Goal: Task Accomplishment & Management: Use online tool/utility

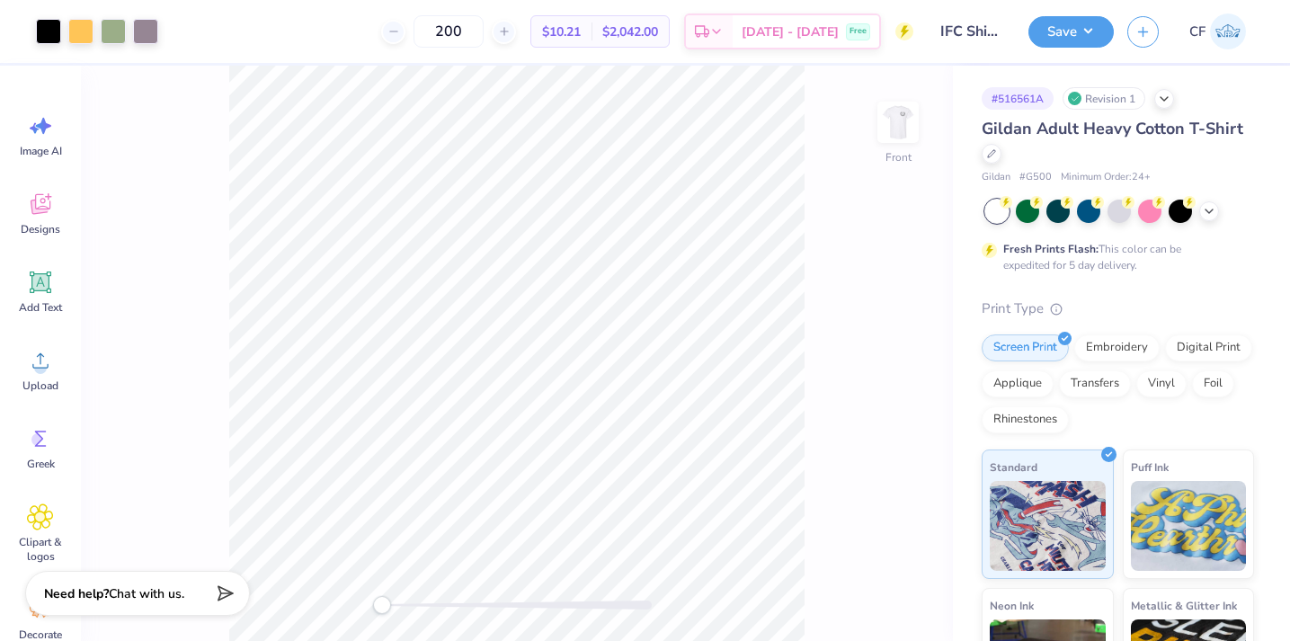
click at [581, 33] on span "$10.21" at bounding box center [561, 31] width 39 height 19
drag, startPoint x: 499, startPoint y: 34, endPoint x: 286, endPoint y: 21, distance: 213.5
click at [286, 21] on div "200 $10.21 Per Item $2,042.00 Total Est. Delivery Sep 21 - 24 Free" at bounding box center [543, 31] width 742 height 63
drag, startPoint x: 495, startPoint y: 32, endPoint x: 341, endPoint y: 19, distance: 155.2
click at [341, 19] on div "300 $8.94 Per Item $2,682.00 Total Est. Delivery Sep 22 - 25 Free" at bounding box center [543, 31] width 742 height 63
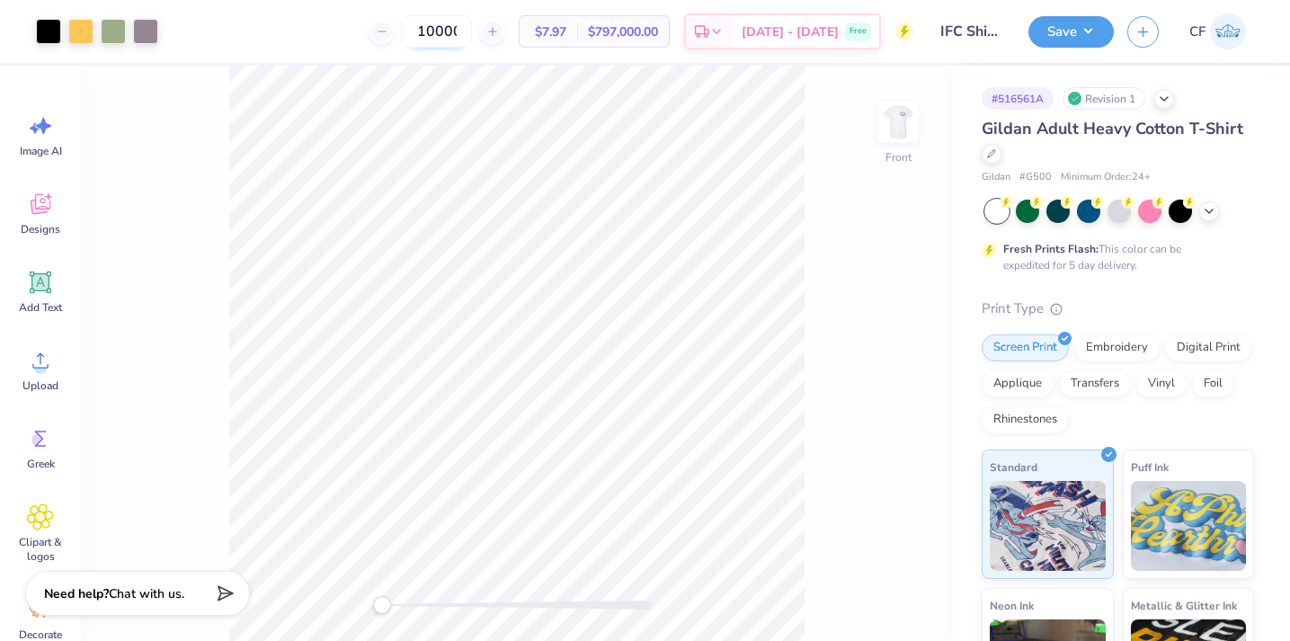
click at [448, 35] on input "100000" at bounding box center [437, 31] width 70 height 32
type input "2"
type input "4"
type input "200"
drag, startPoint x: 627, startPoint y: 31, endPoint x: 677, endPoint y: 31, distance: 50.3
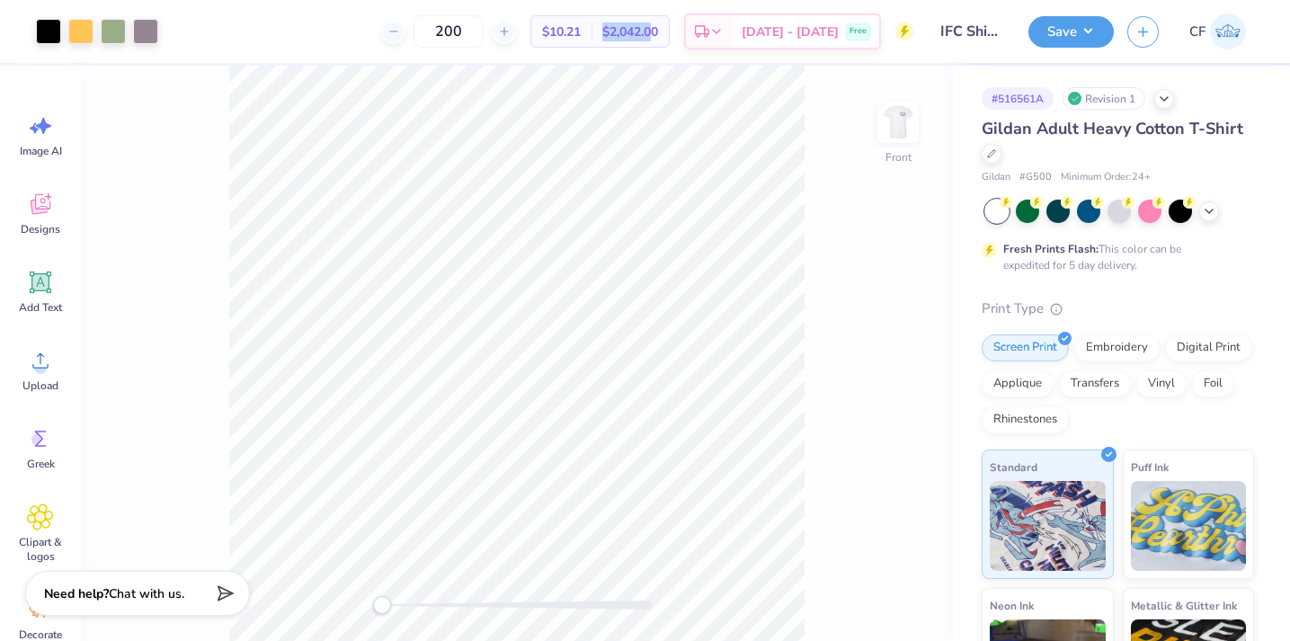
click at [669, 31] on div "$2,042.00 Total" at bounding box center [629, 31] width 77 height 31
click at [637, 1] on div "200 $10.21 Per Item $2,042.00 Total Est. Delivery Sep 22 - 25 Free" at bounding box center [543, 31] width 742 height 63
click at [936, 120] on div "Front" at bounding box center [517, 353] width 872 height 575
click at [893, 120] on img at bounding box center [898, 122] width 72 height 72
click at [893, 120] on img at bounding box center [898, 122] width 36 height 36
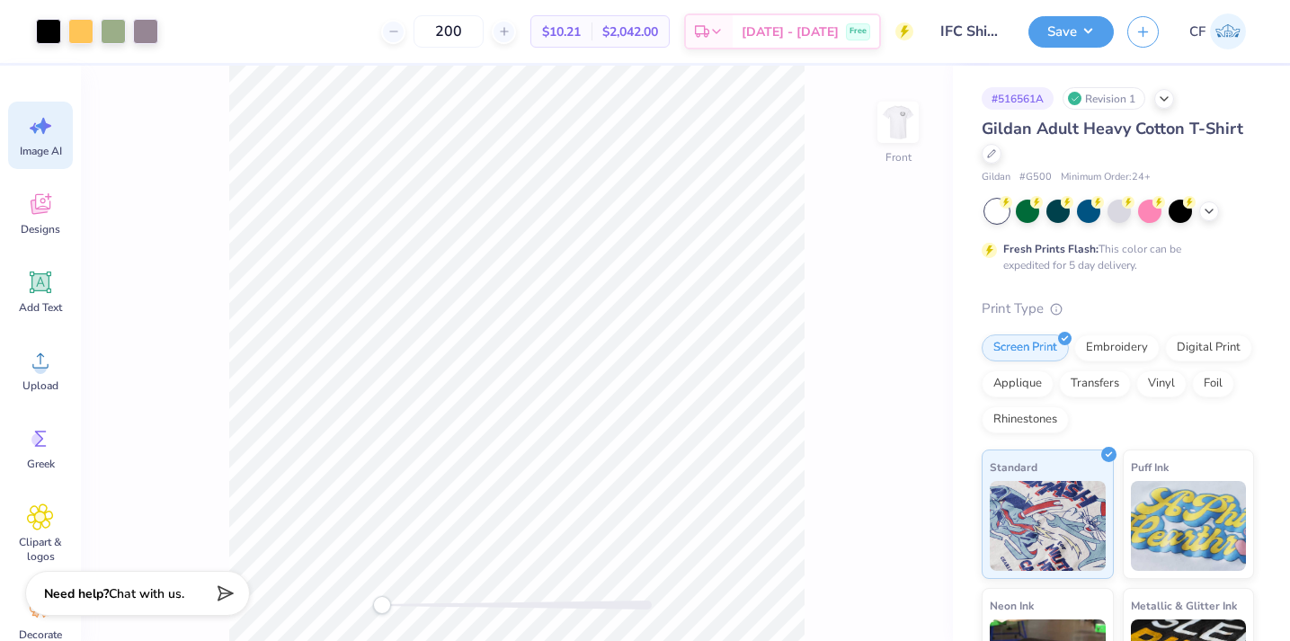
click at [58, 122] on div "Image AI" at bounding box center [40, 135] width 65 height 67
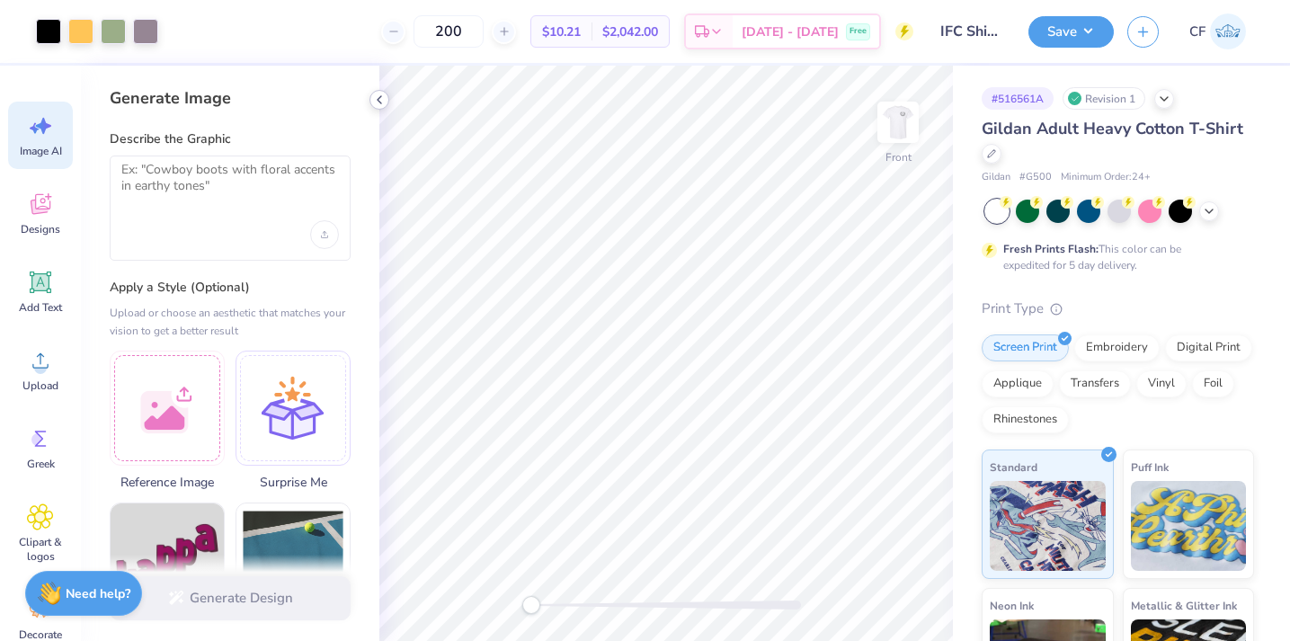
click at [386, 98] on icon at bounding box center [379, 100] width 14 height 14
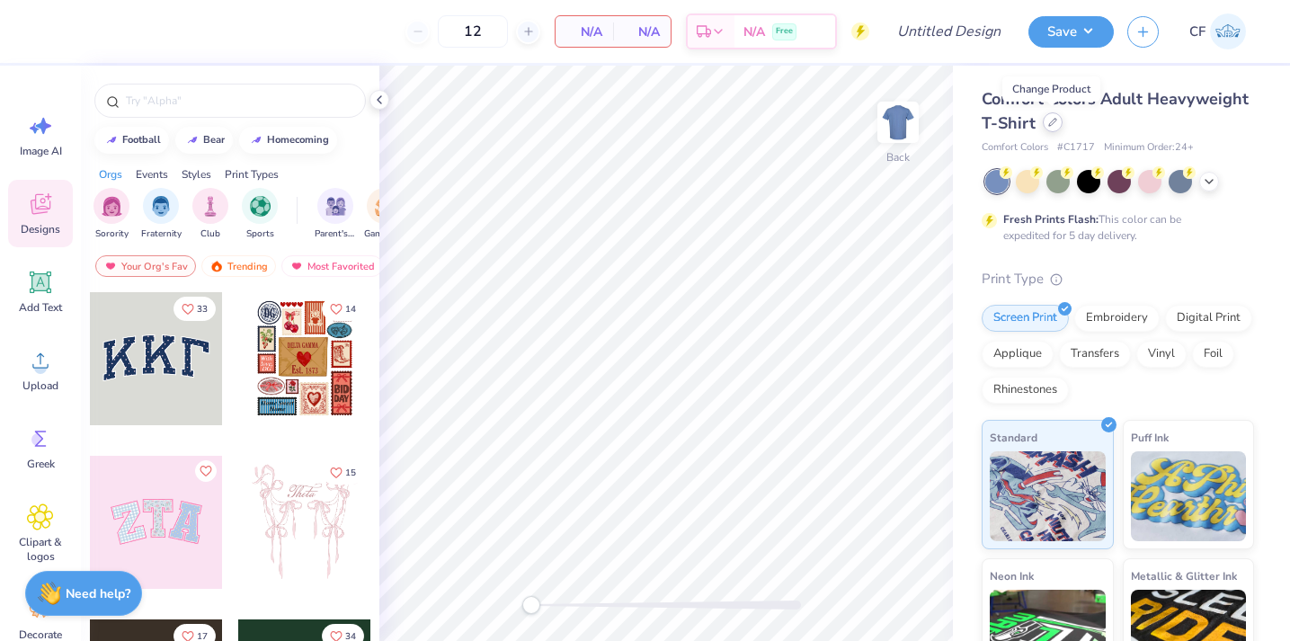
click at [1051, 128] on div at bounding box center [1053, 122] width 20 height 20
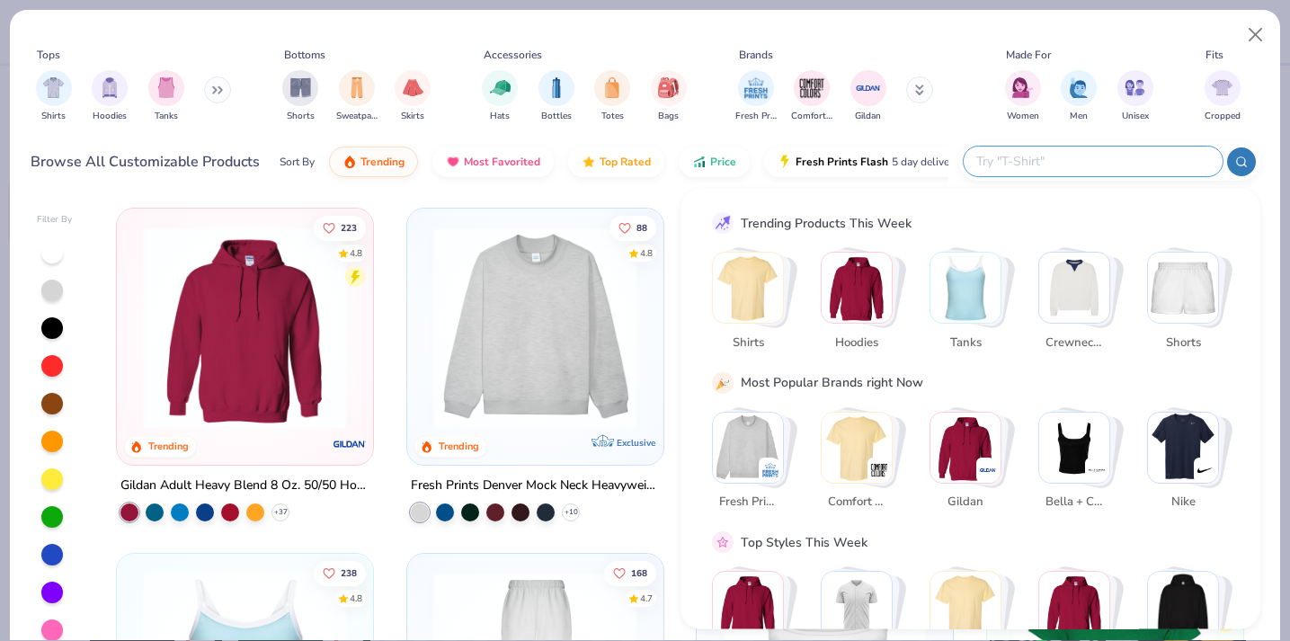
click at [1141, 151] on input "text" at bounding box center [1092, 161] width 236 height 21
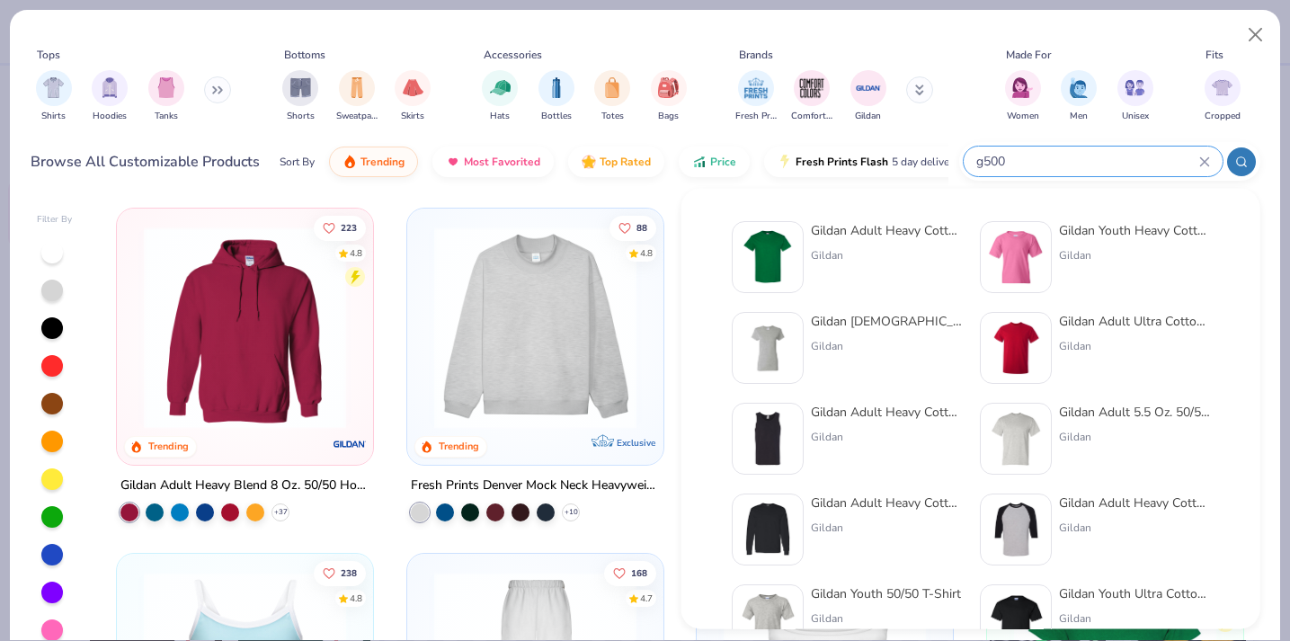
type input "g500"
click at [828, 260] on div "Gildan" at bounding box center [886, 255] width 151 height 16
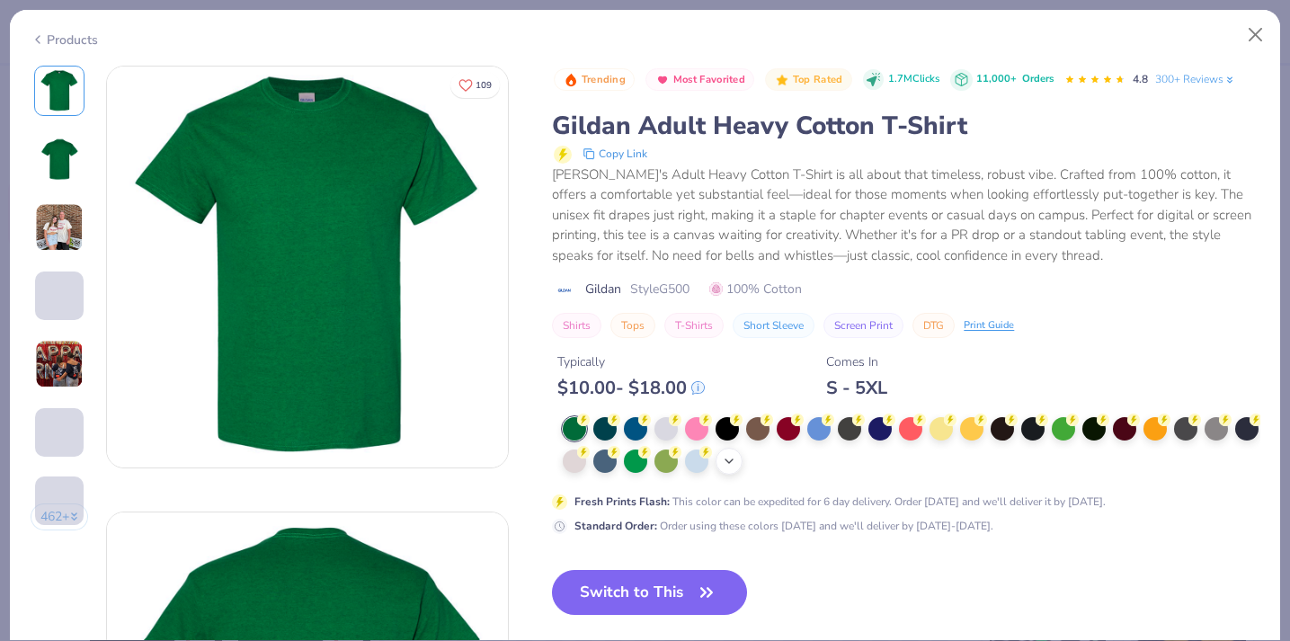
click at [737, 462] on div "+ 22" at bounding box center [729, 461] width 27 height 27
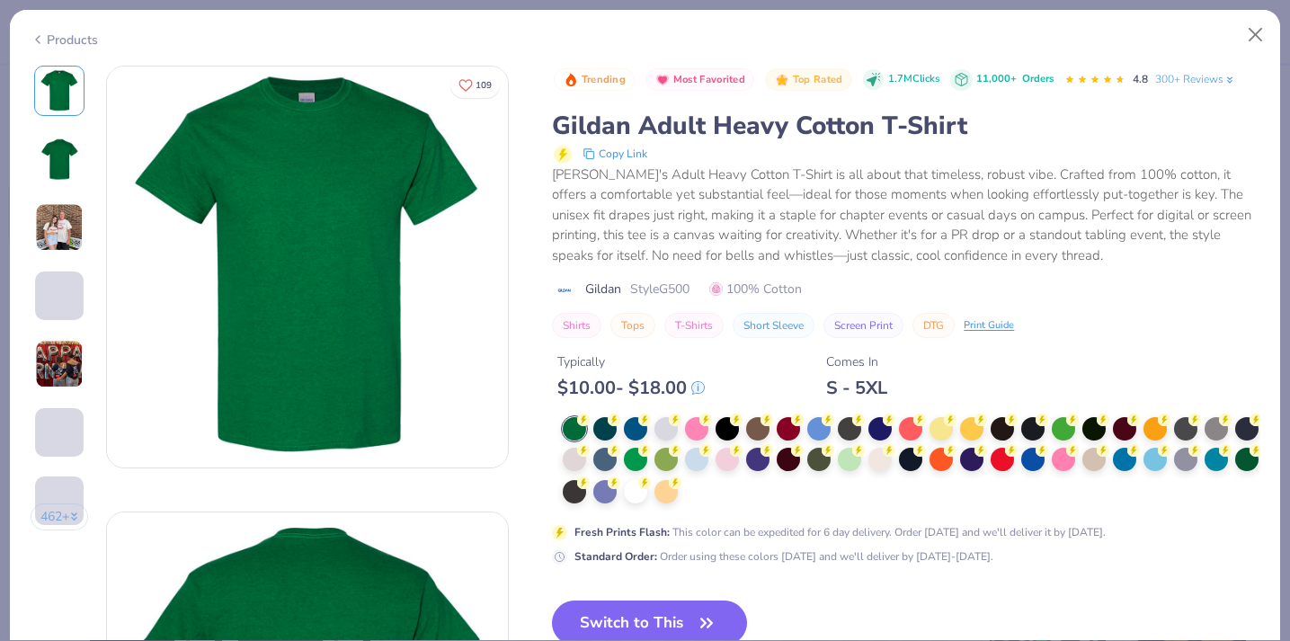
click at [698, 493] on div at bounding box center [911, 461] width 697 height 88
click at [627, 500] on div at bounding box center [911, 461] width 697 height 88
click at [633, 495] on div at bounding box center [635, 489] width 23 height 23
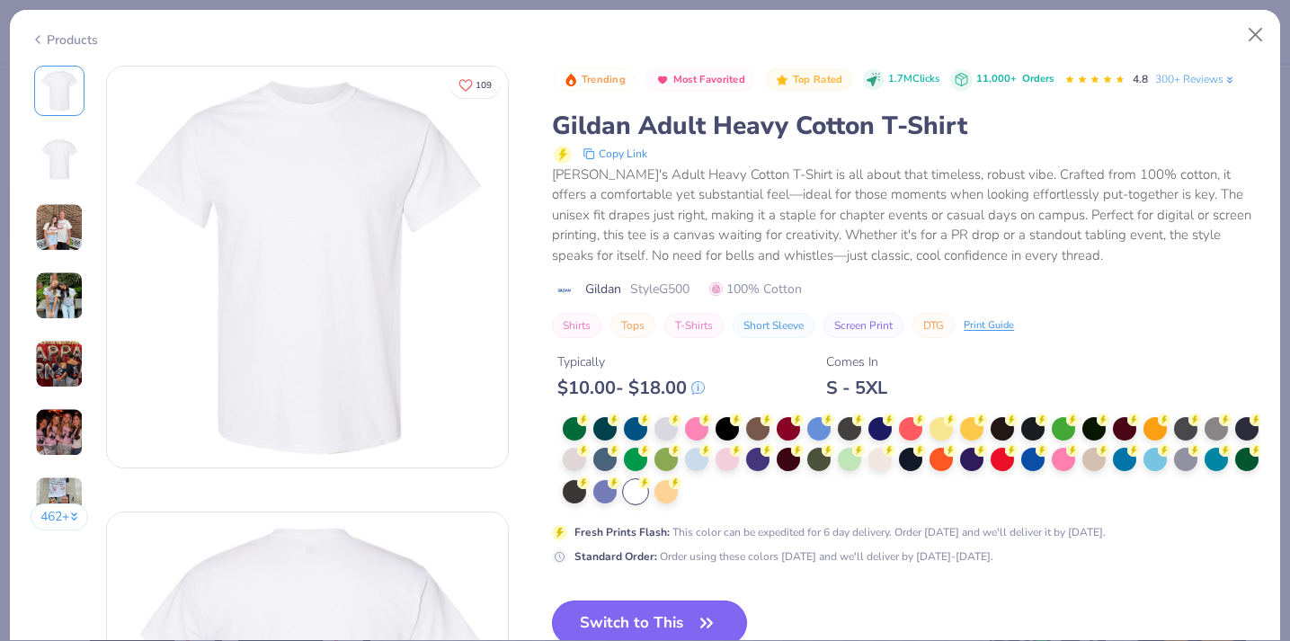
click at [653, 620] on button "Switch to This" at bounding box center [649, 622] width 195 height 45
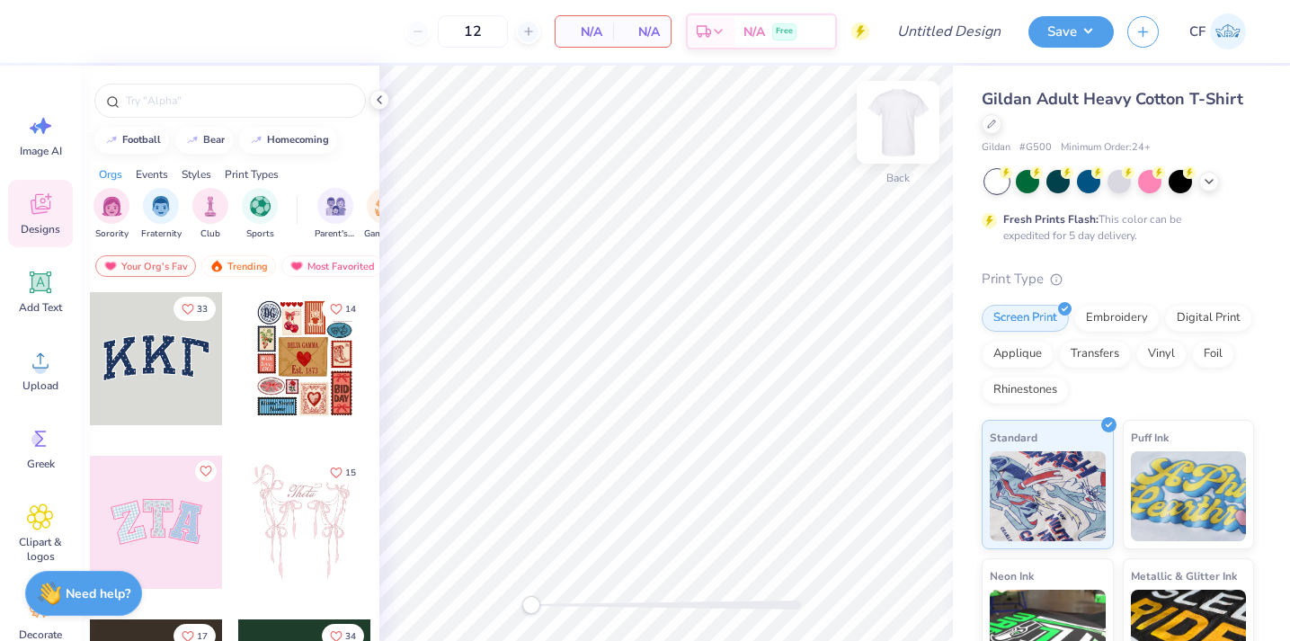
click at [885, 128] on img at bounding box center [898, 122] width 72 height 72
click at [43, 120] on icon at bounding box center [43, 126] width 15 height 16
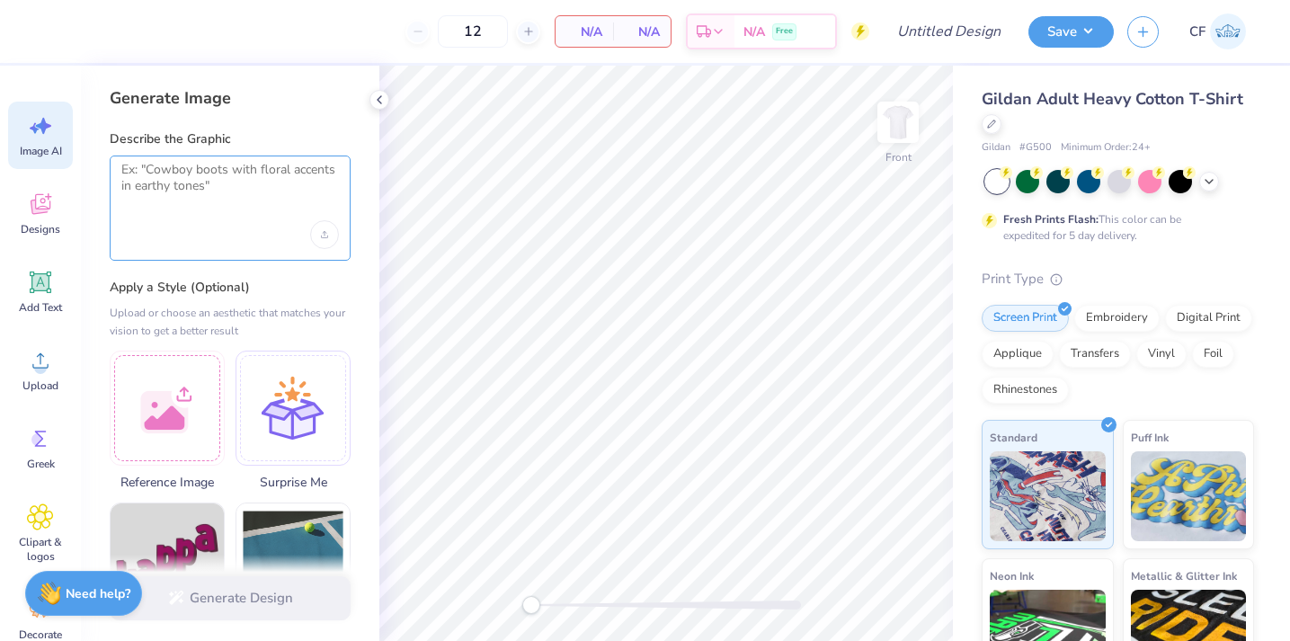
click at [189, 171] on textarea at bounding box center [230, 184] width 218 height 45
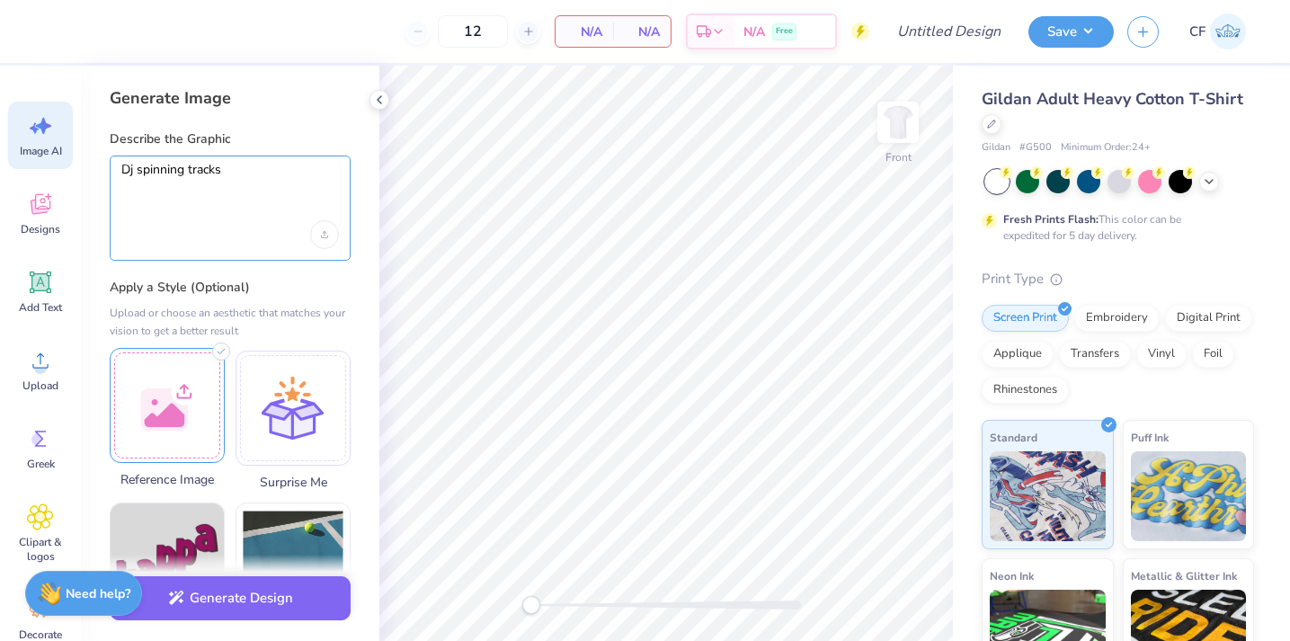
type textarea "Dj spinning tracks"
click at [156, 414] on div at bounding box center [167, 405] width 115 height 115
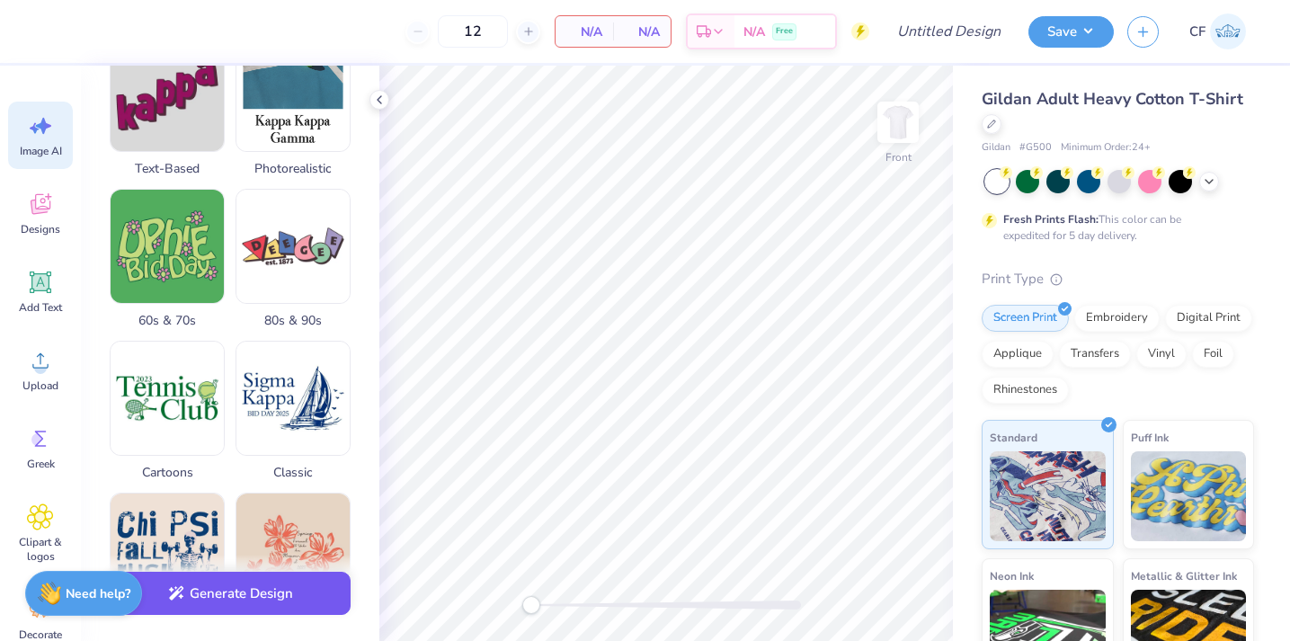
scroll to position [491, 0]
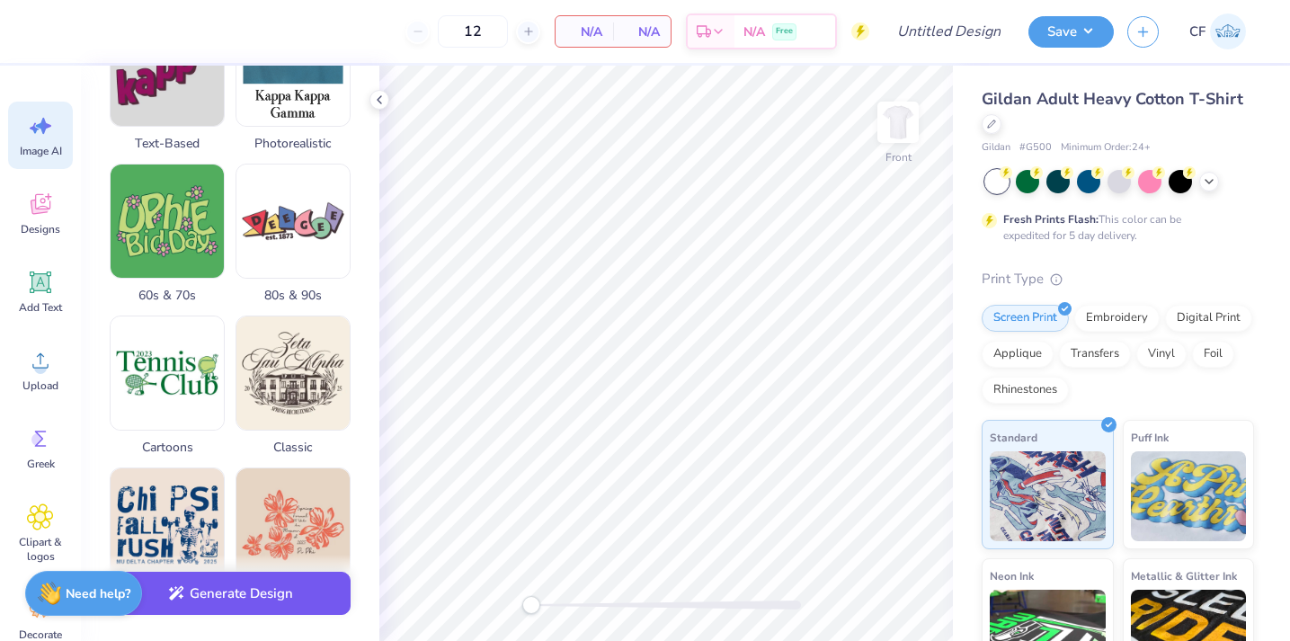
click at [297, 594] on button "Generate Design" at bounding box center [230, 594] width 241 height 44
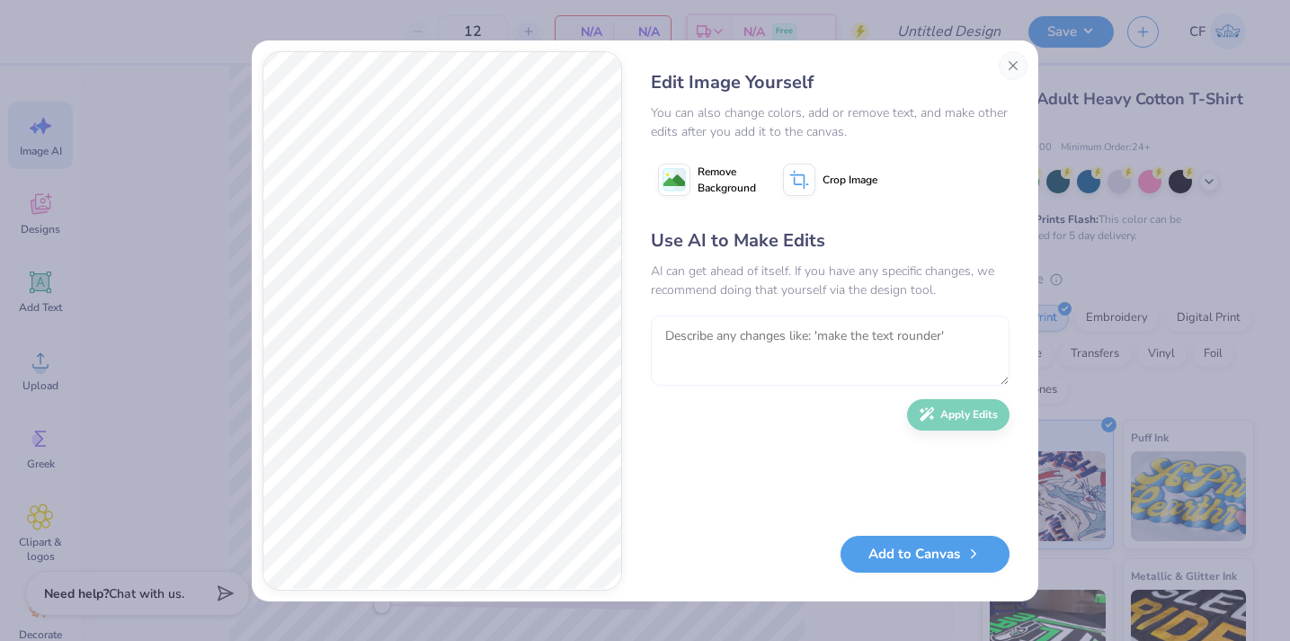
click at [733, 330] on textarea at bounding box center [830, 351] width 359 height 70
type textarea "add disco ball top right"
click at [987, 413] on button "Apply Edits" at bounding box center [958, 410] width 102 height 31
click at [935, 564] on button "Add to Canvas" at bounding box center [924, 549] width 169 height 37
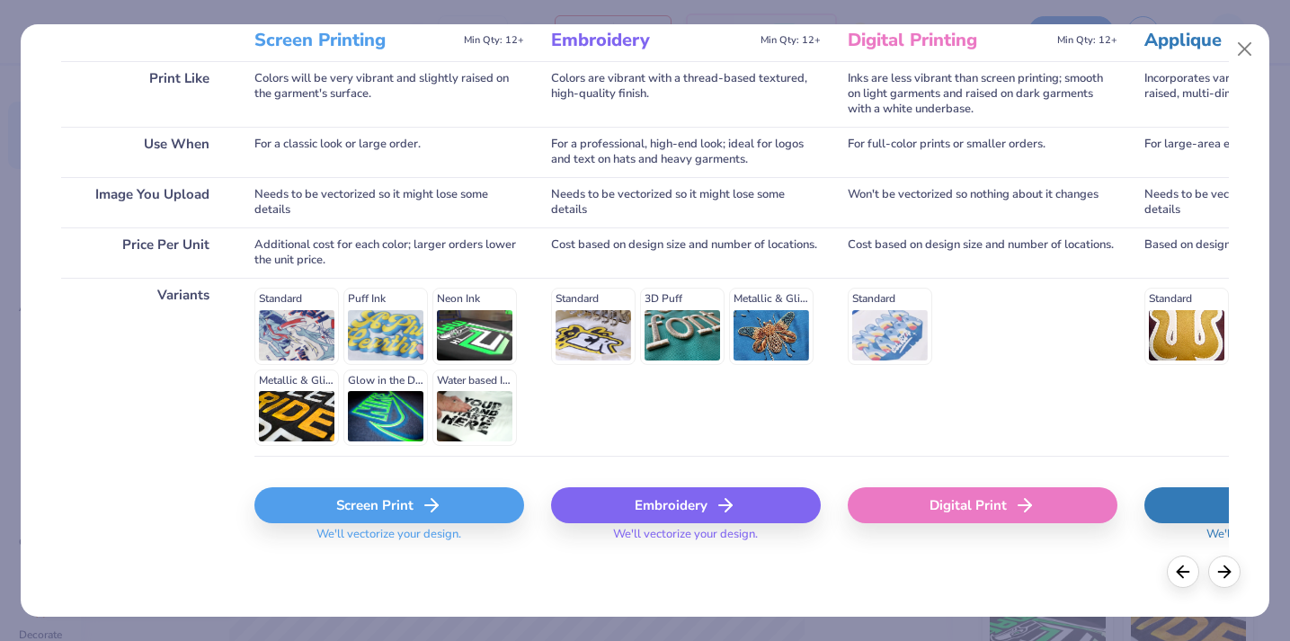
scroll to position [254, 0]
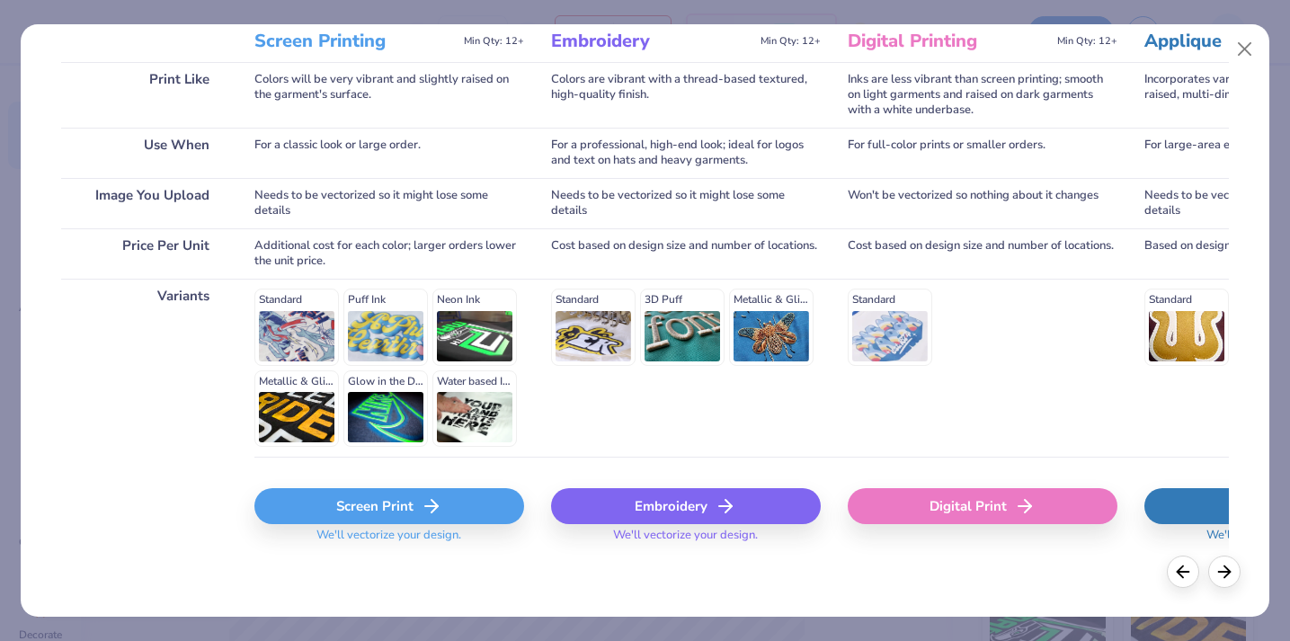
click at [450, 498] on div "Screen Print" at bounding box center [389, 506] width 270 height 36
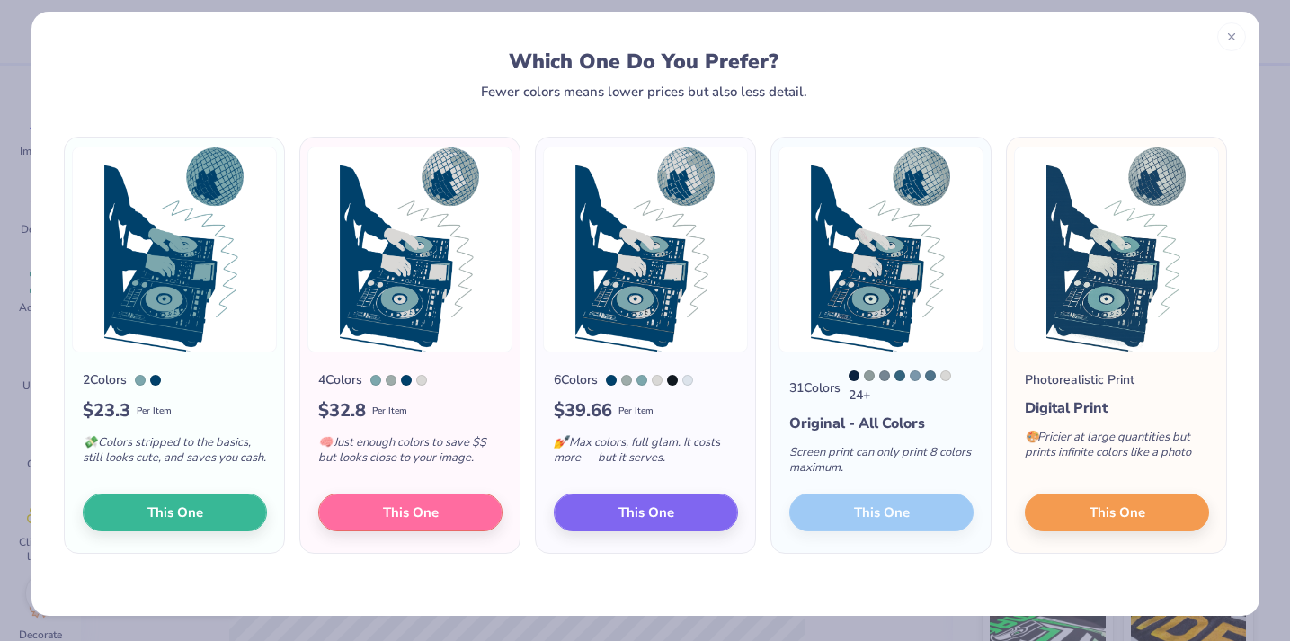
scroll to position [15, 0]
click at [233, 506] on button "This One" at bounding box center [175, 510] width 184 height 38
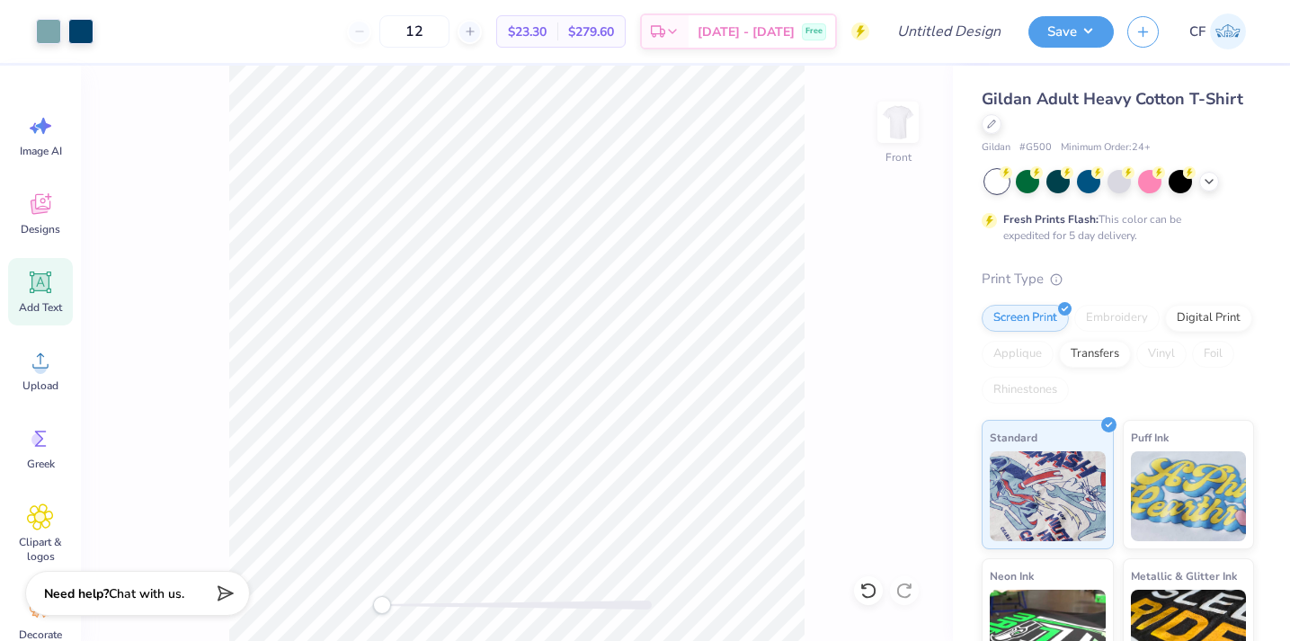
click at [49, 284] on icon at bounding box center [41, 282] width 22 height 22
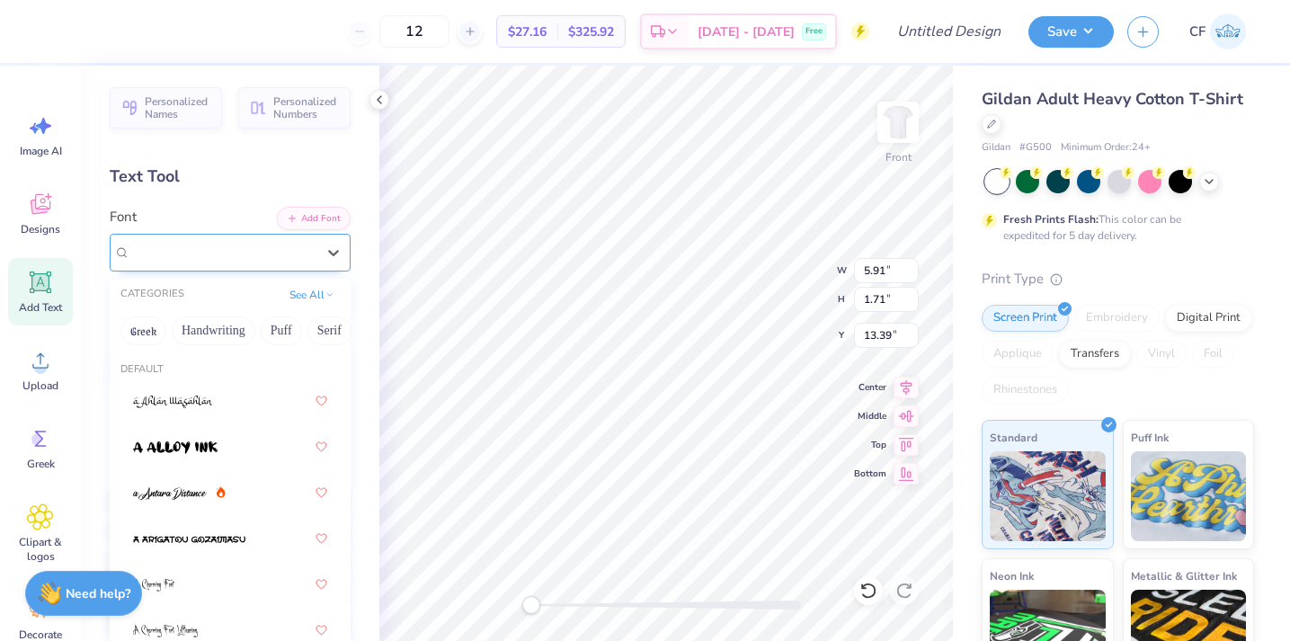
click at [233, 238] on div "Super Dream" at bounding box center [223, 252] width 189 height 28
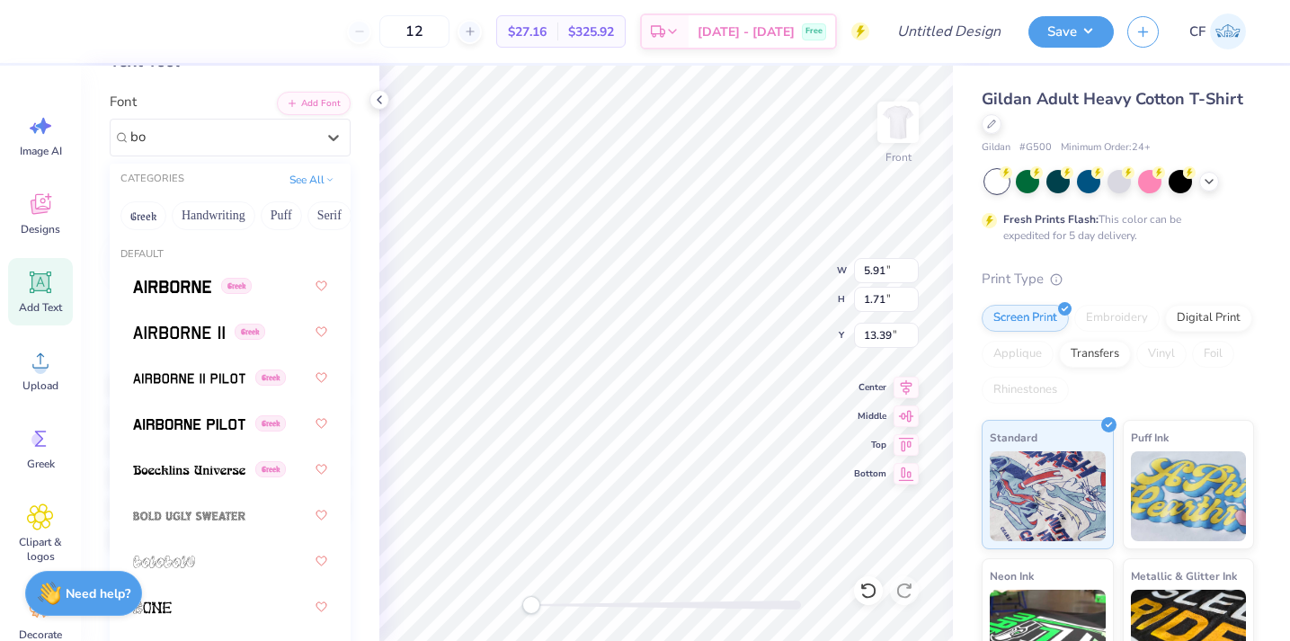
scroll to position [0, 0]
click at [193, 293] on img at bounding box center [172, 286] width 78 height 13
type input "bo"
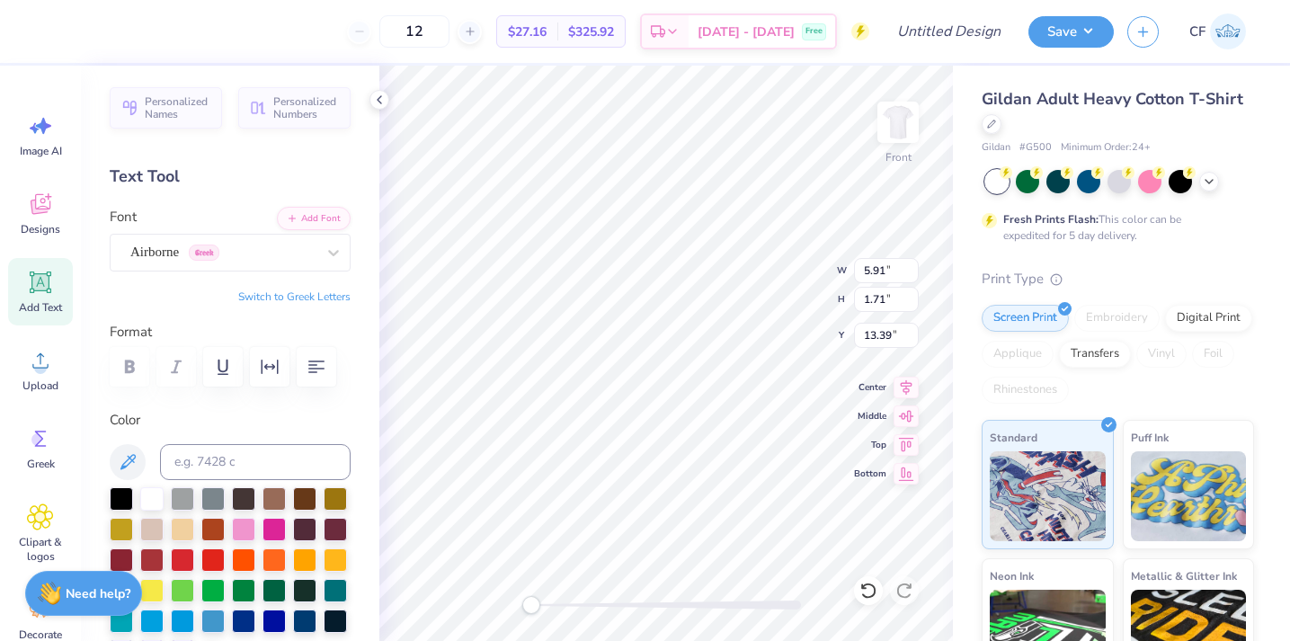
type textarea "Delta tau delta delta zeta"
type input "12.33"
type input "18.00"
type input "3.00"
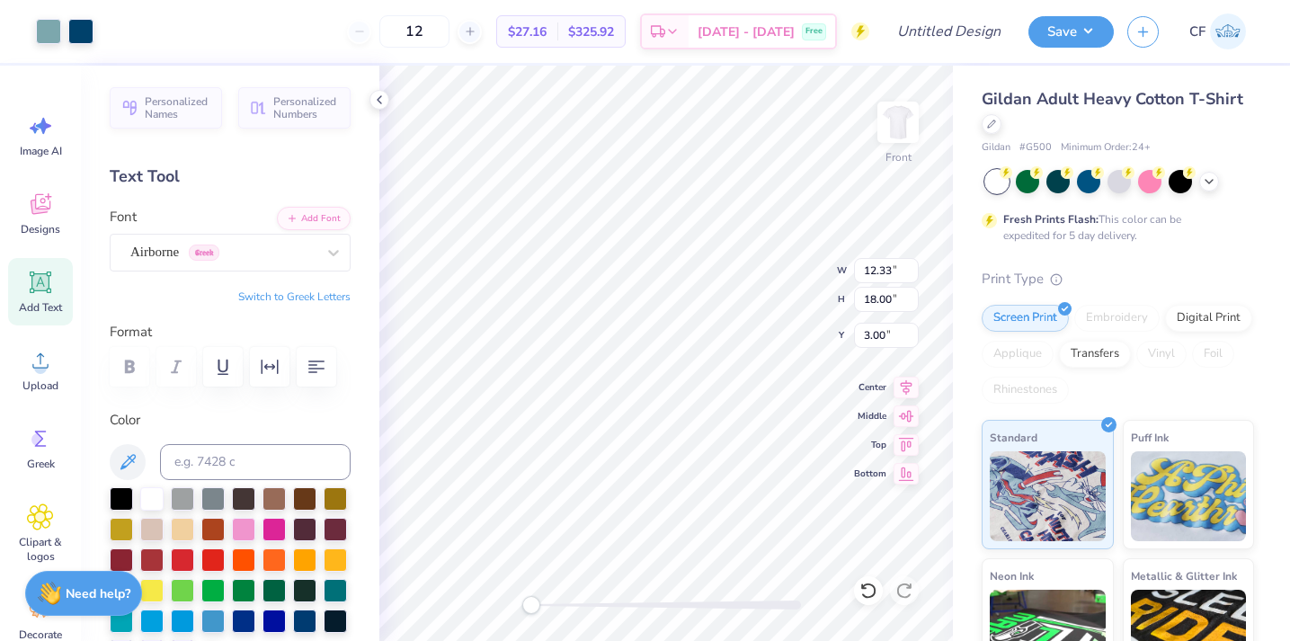
type input "14.65"
type input "3.61"
type input "12.44"
type input "12.33"
type input "18.00"
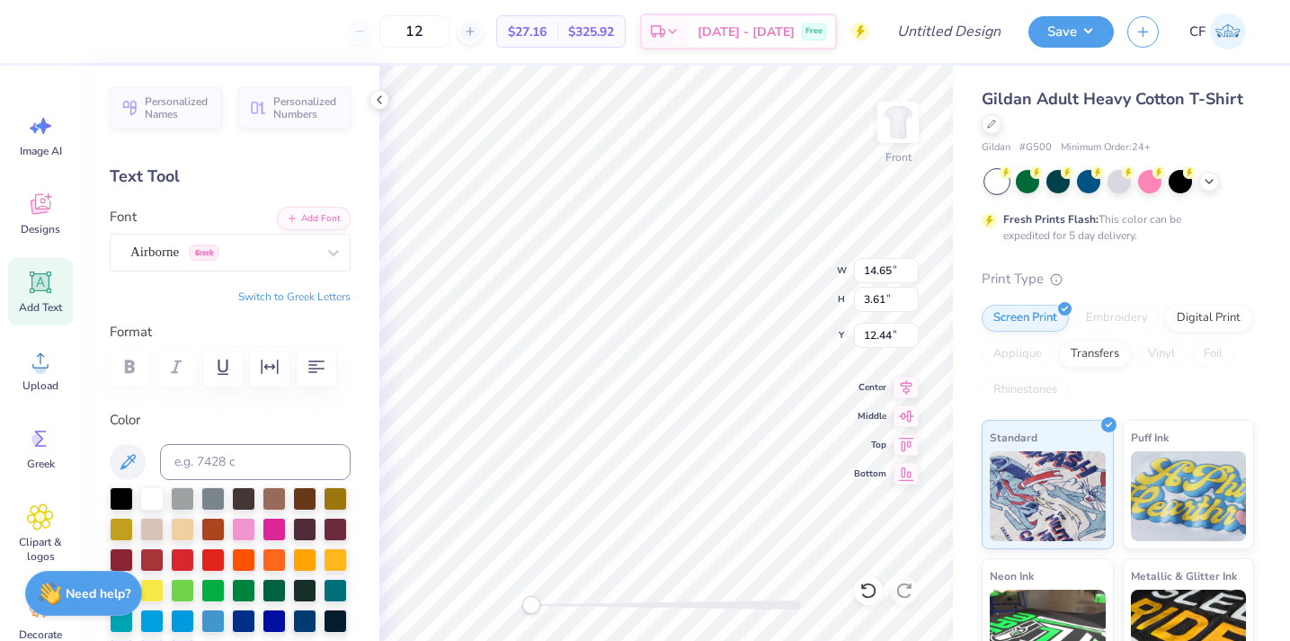
type input "3.00"
type input "14.65"
type input "3.61"
type input "12.44"
click at [271, 465] on input at bounding box center [255, 462] width 191 height 36
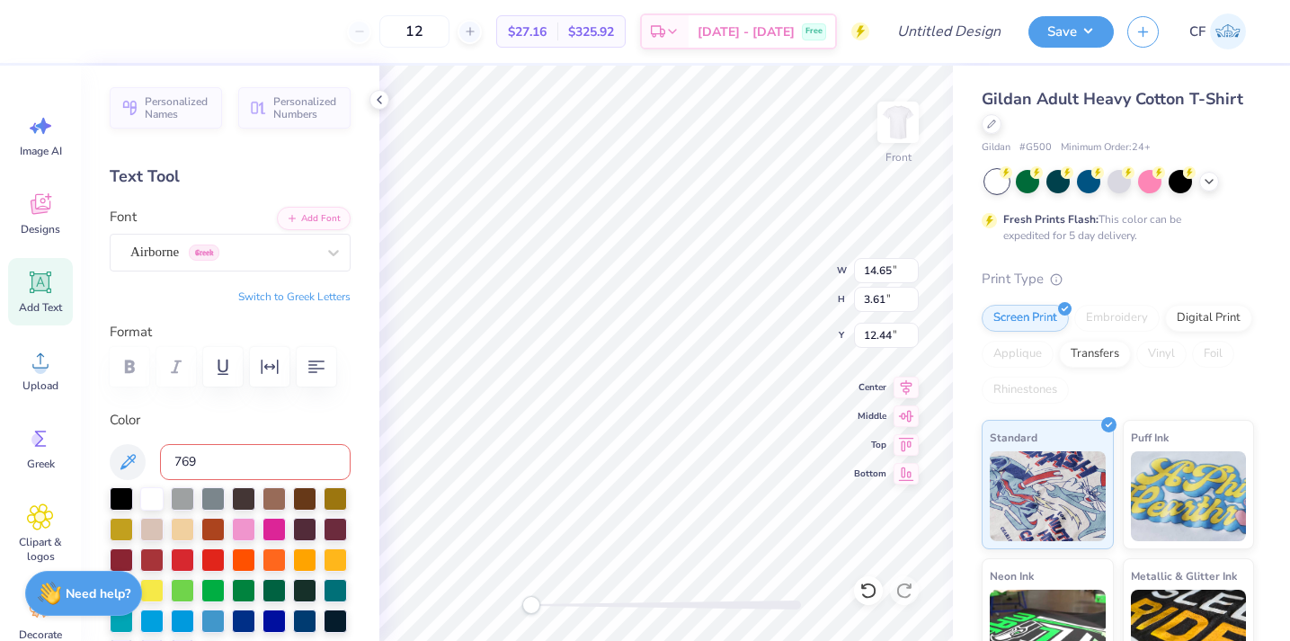
type input "7694"
click at [258, 252] on div "Airborne Greek" at bounding box center [223, 252] width 189 height 28
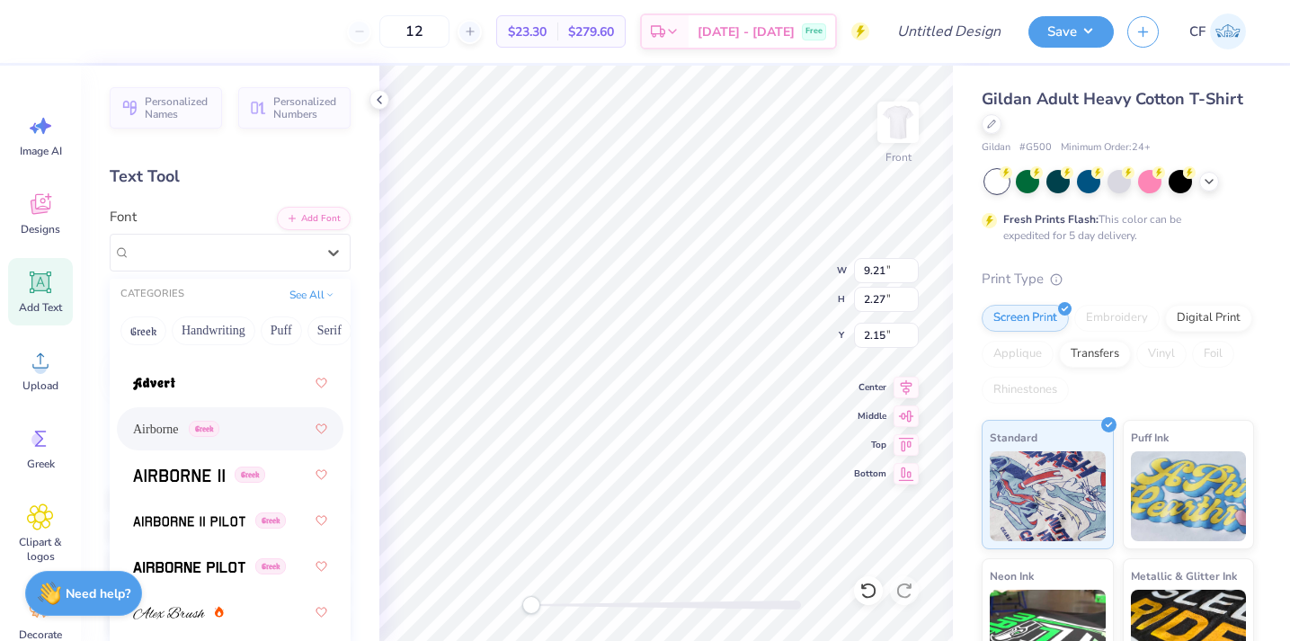
scroll to position [396, 0]
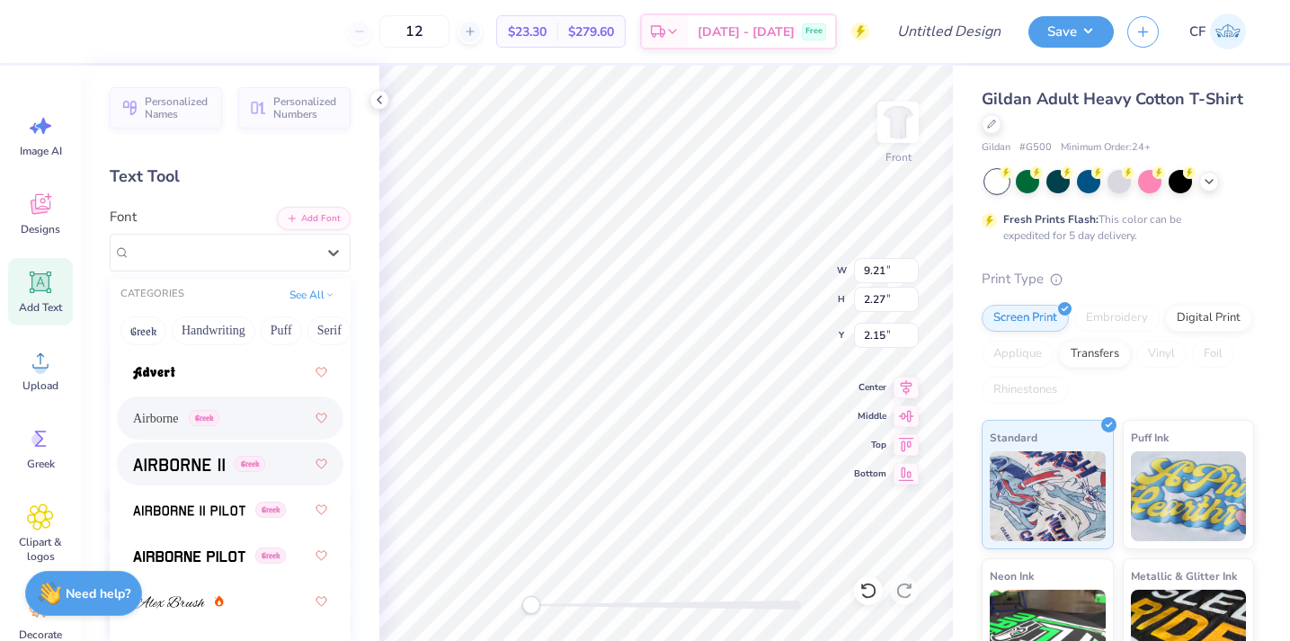
click at [207, 474] on span at bounding box center [179, 464] width 92 height 19
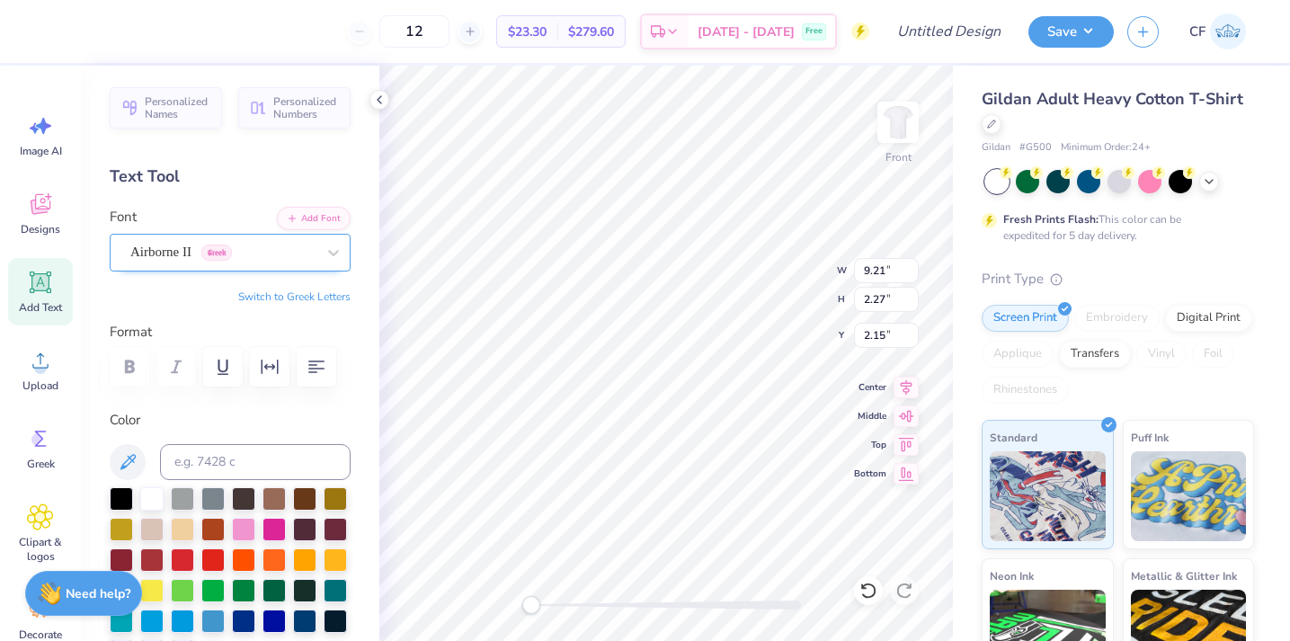
click at [232, 257] on span "Greek" at bounding box center [216, 252] width 31 height 16
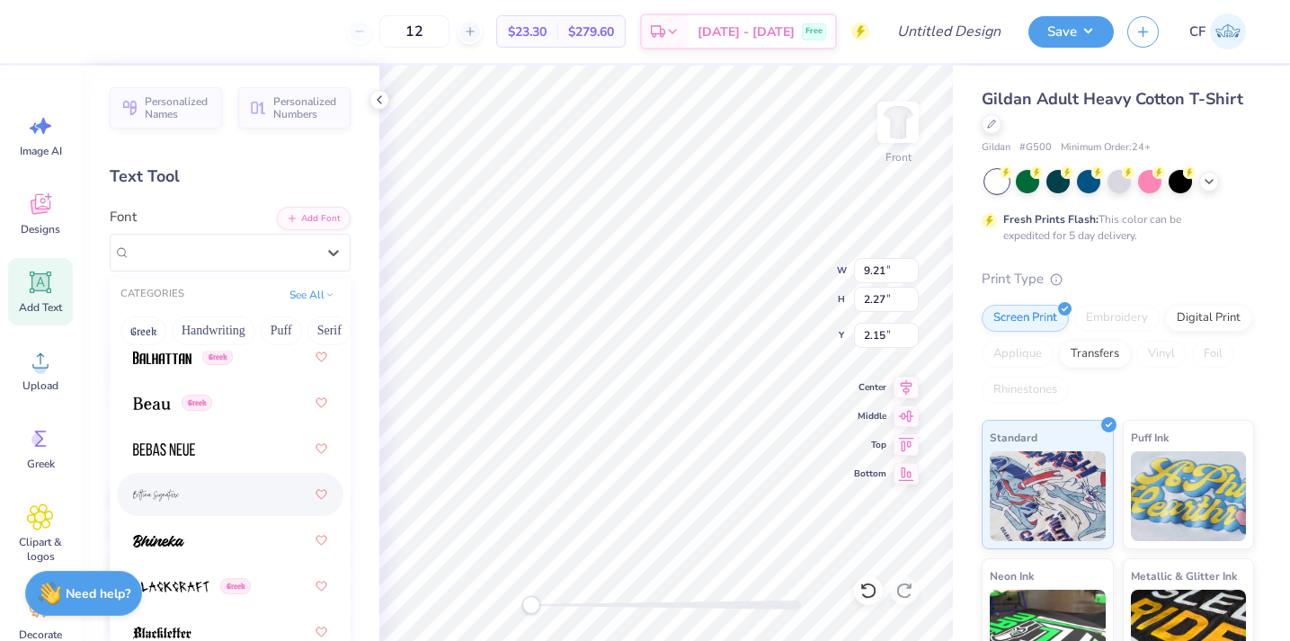
scroll to position [1146, 0]
click at [155, 367] on div "Greek" at bounding box center [230, 355] width 194 height 32
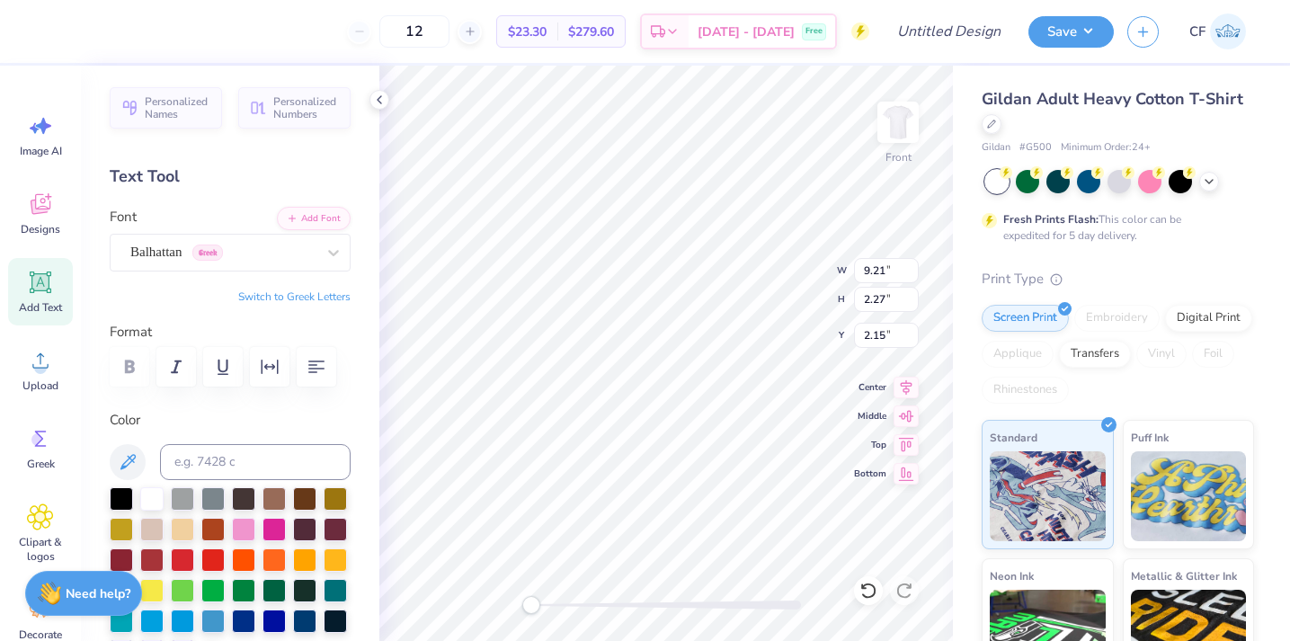
click at [233, 271] on div "Personalized Names Personalized Numbers Text Tool Add Font Font Balhattan Greek…" at bounding box center [230, 353] width 298 height 575
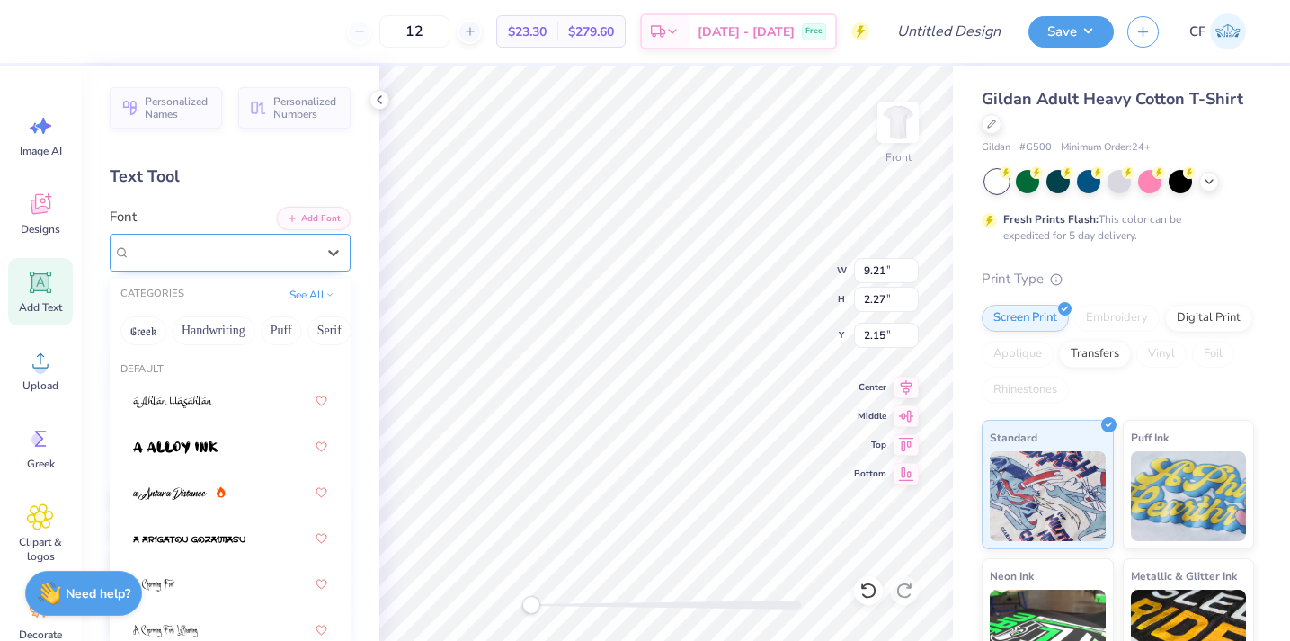
click at [233, 262] on div at bounding box center [222, 252] width 185 height 24
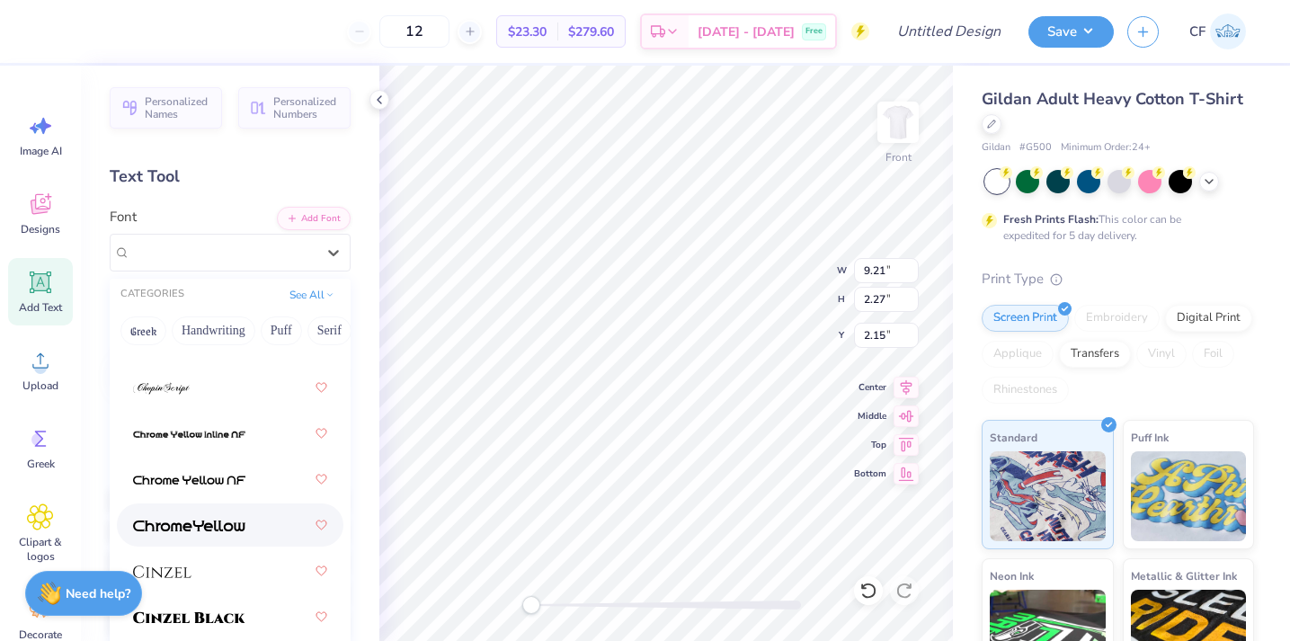
scroll to position [2947, 0]
click at [240, 511] on div at bounding box center [230, 525] width 194 height 32
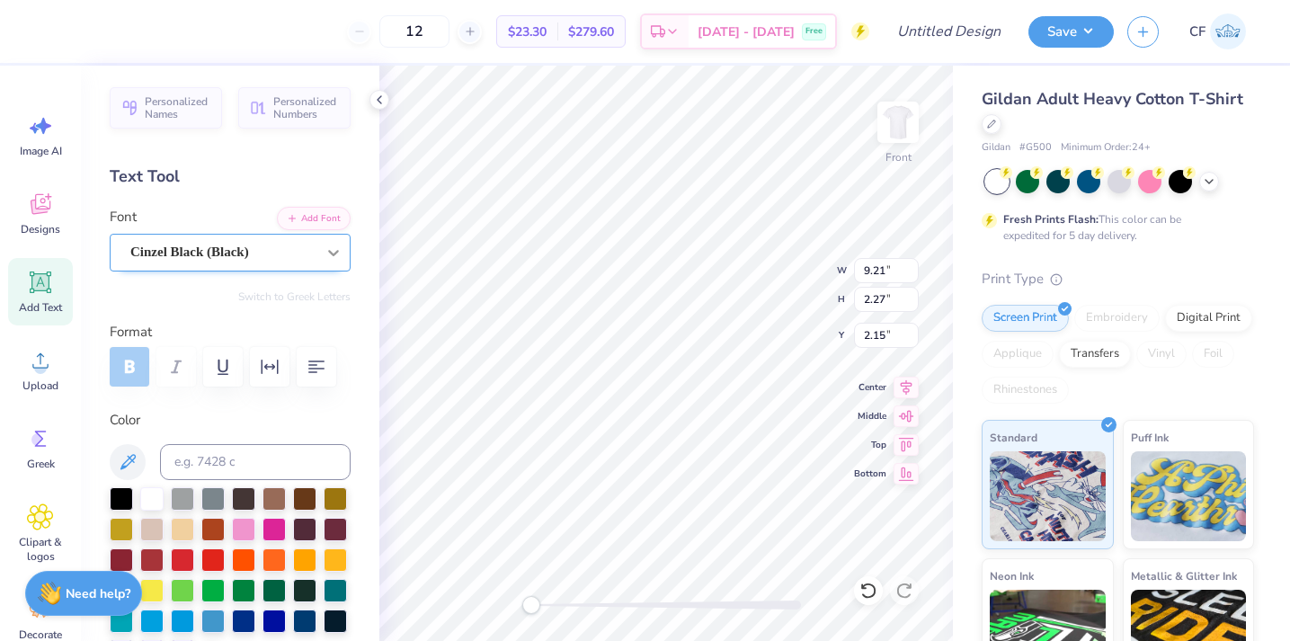
click at [320, 247] on div at bounding box center [333, 252] width 32 height 32
click at [321, 364] on icon "button" at bounding box center [317, 367] width 22 height 22
click at [280, 265] on div "Cinzel Black (Black)" at bounding box center [223, 252] width 189 height 28
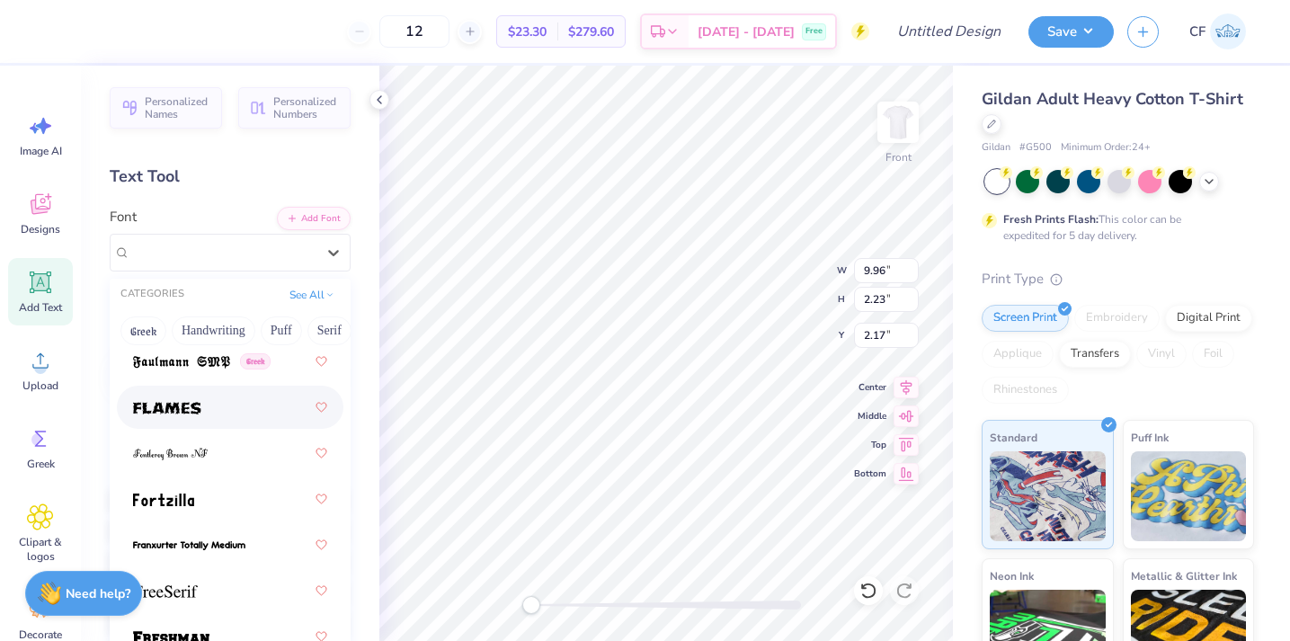
scroll to position [5463, 0]
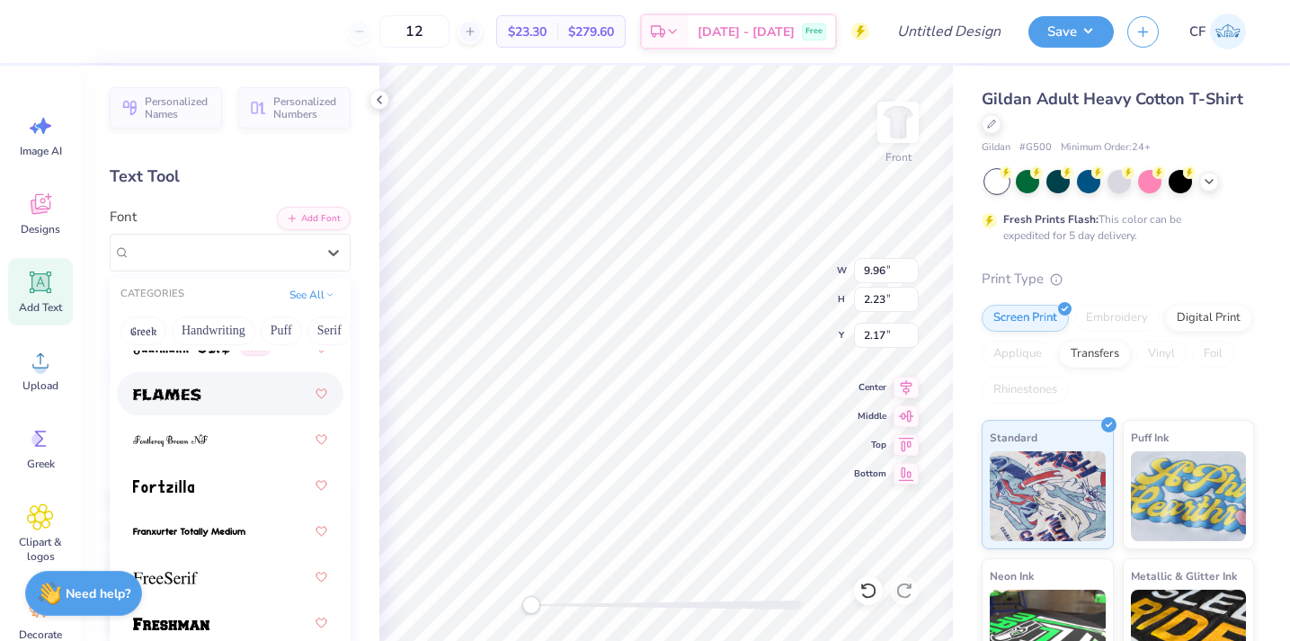
click at [224, 391] on div at bounding box center [230, 394] width 194 height 32
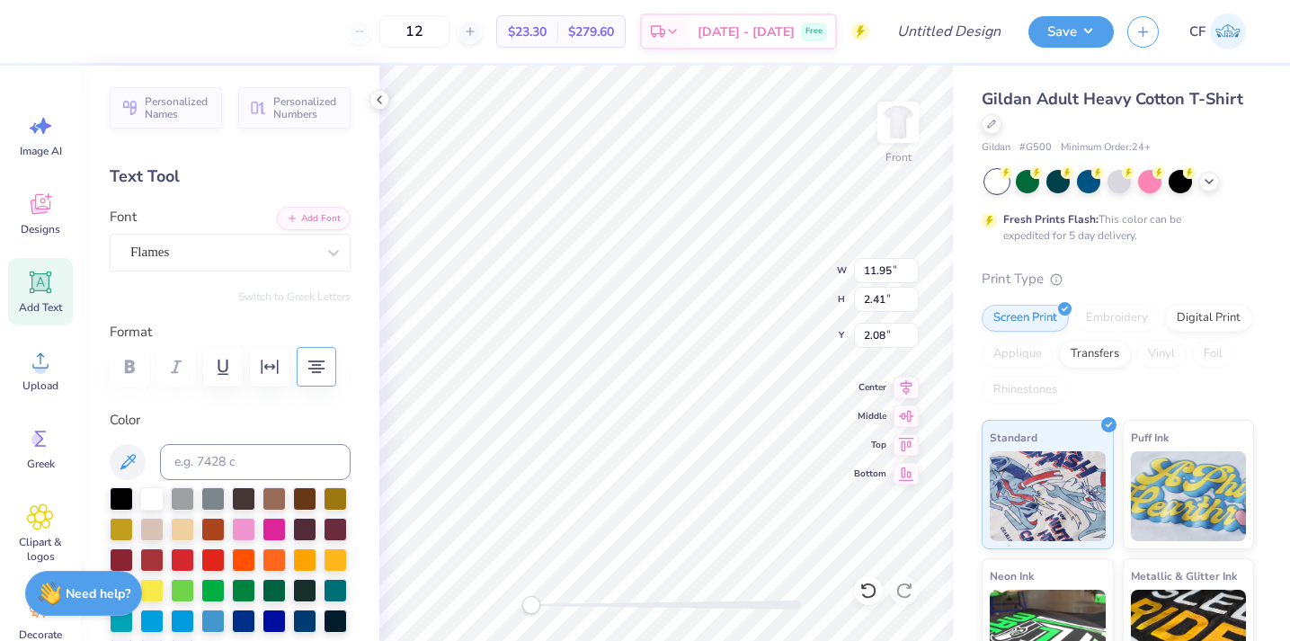
type input "10.73"
type input "2.16"
type input "2.33"
type input "12.33"
type input "18.00"
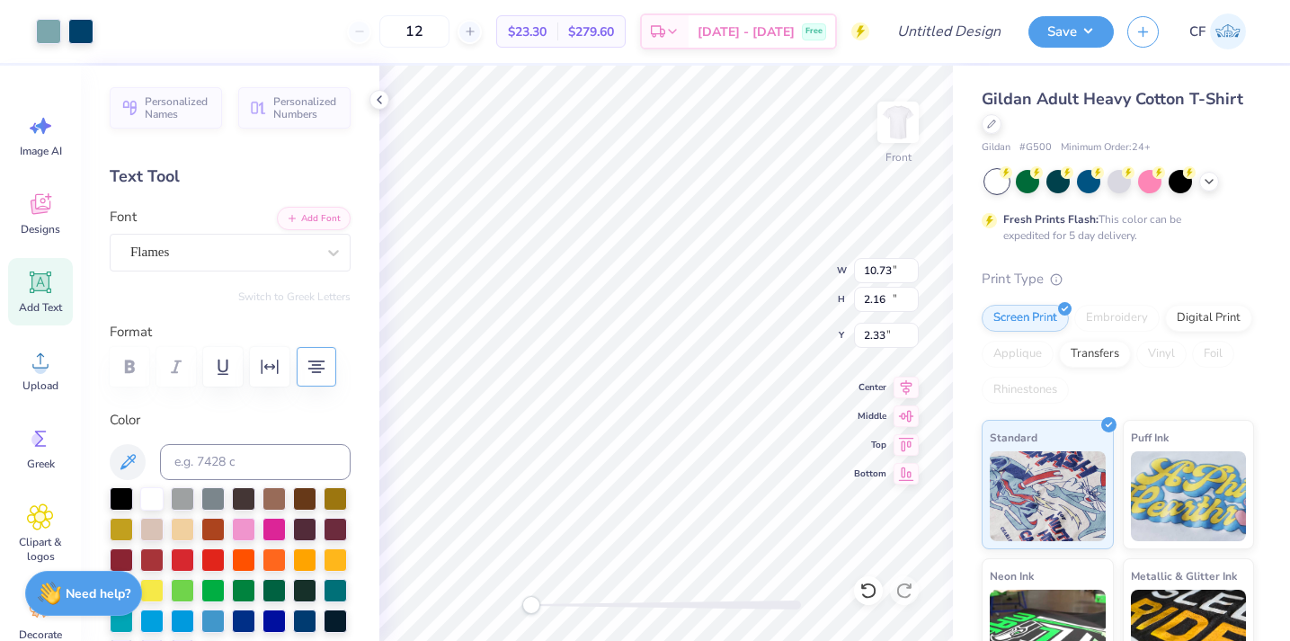
type input "3.00"
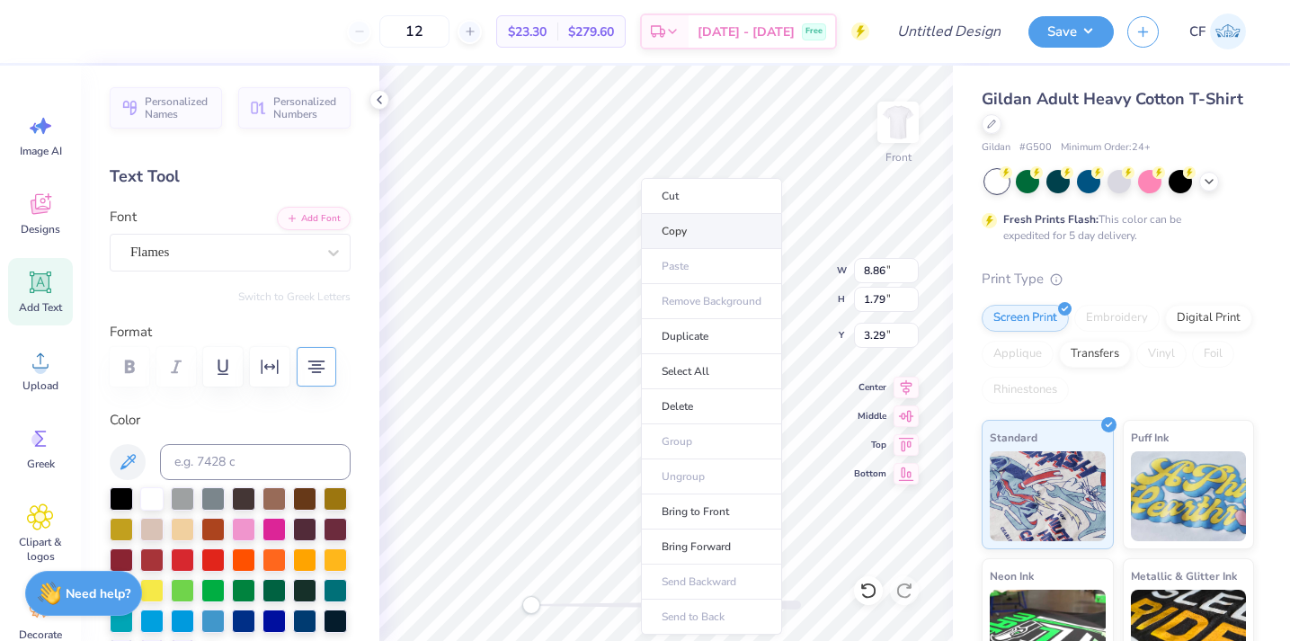
click at [667, 220] on li "Copy" at bounding box center [711, 231] width 141 height 35
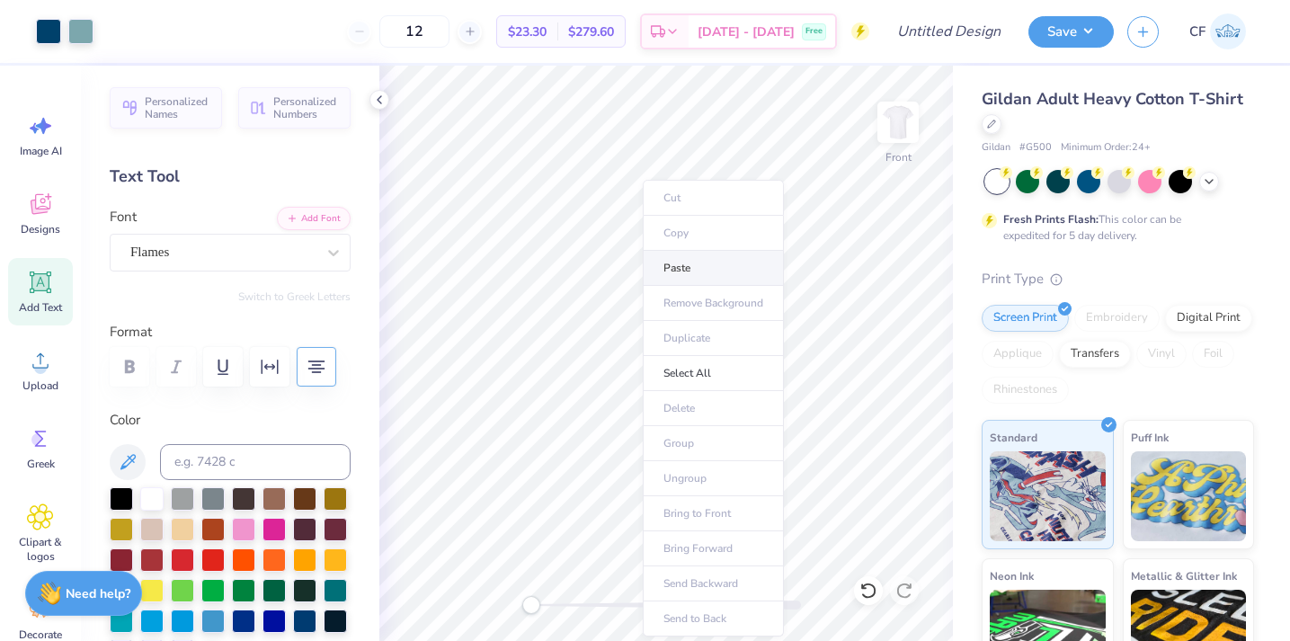
click at [686, 272] on li "Paste" at bounding box center [713, 268] width 141 height 35
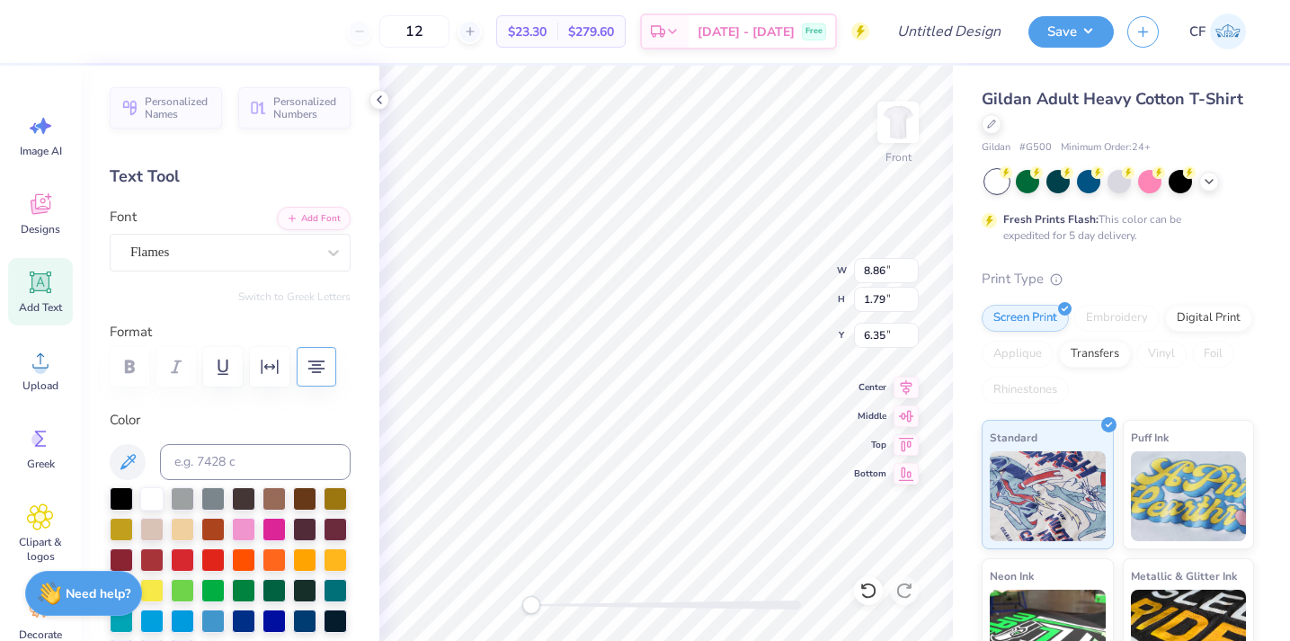
scroll to position [0, 4]
type textarea "homecoming 25"
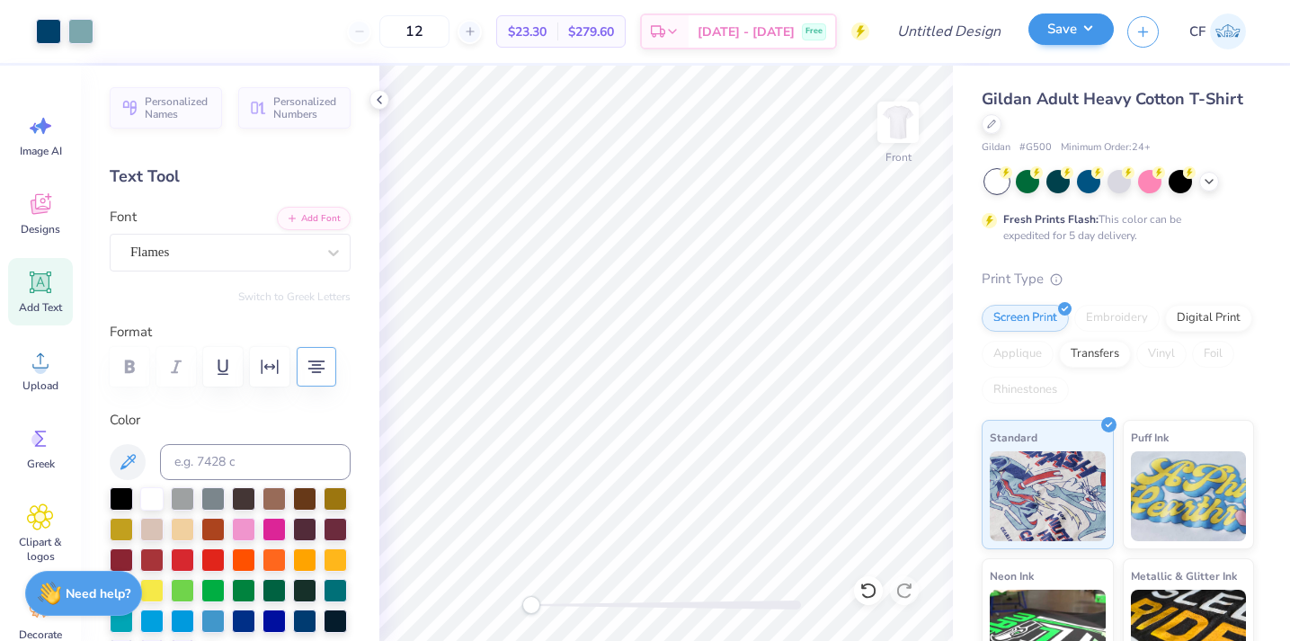
click at [1073, 38] on button "Save" at bounding box center [1070, 28] width 85 height 31
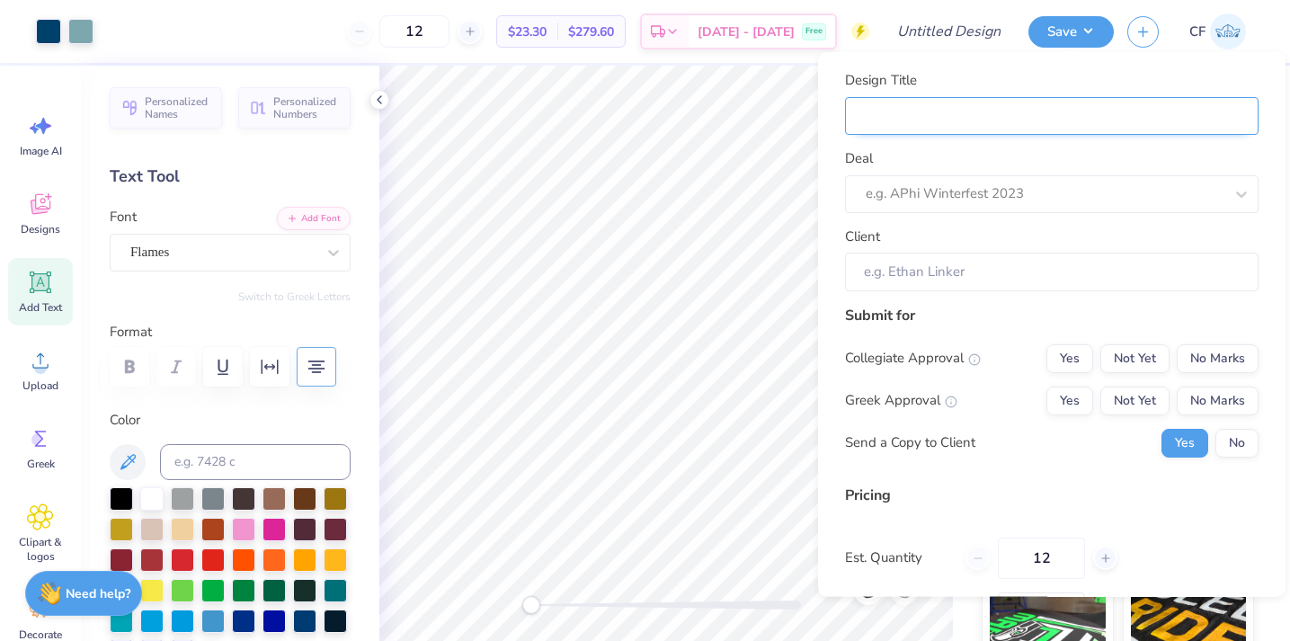
click at [869, 104] on input "Design Title" at bounding box center [1051, 115] width 413 height 39
type input "Z"
type input "D"
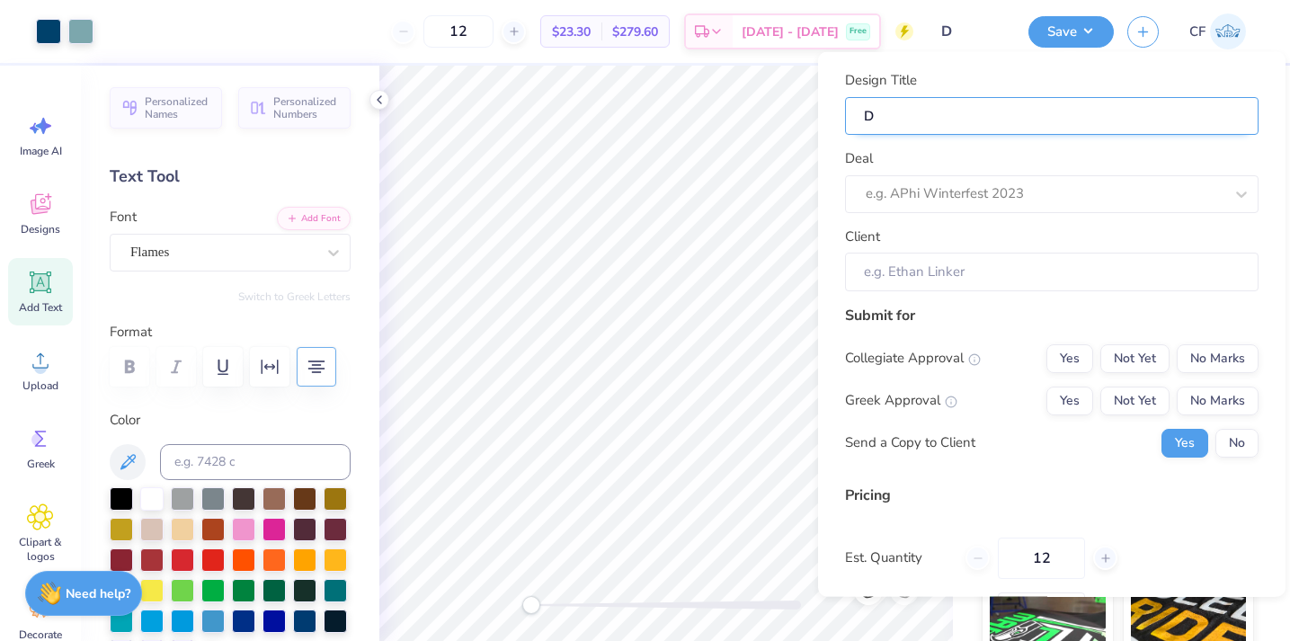
type input "DZ"
type input "DZ D"
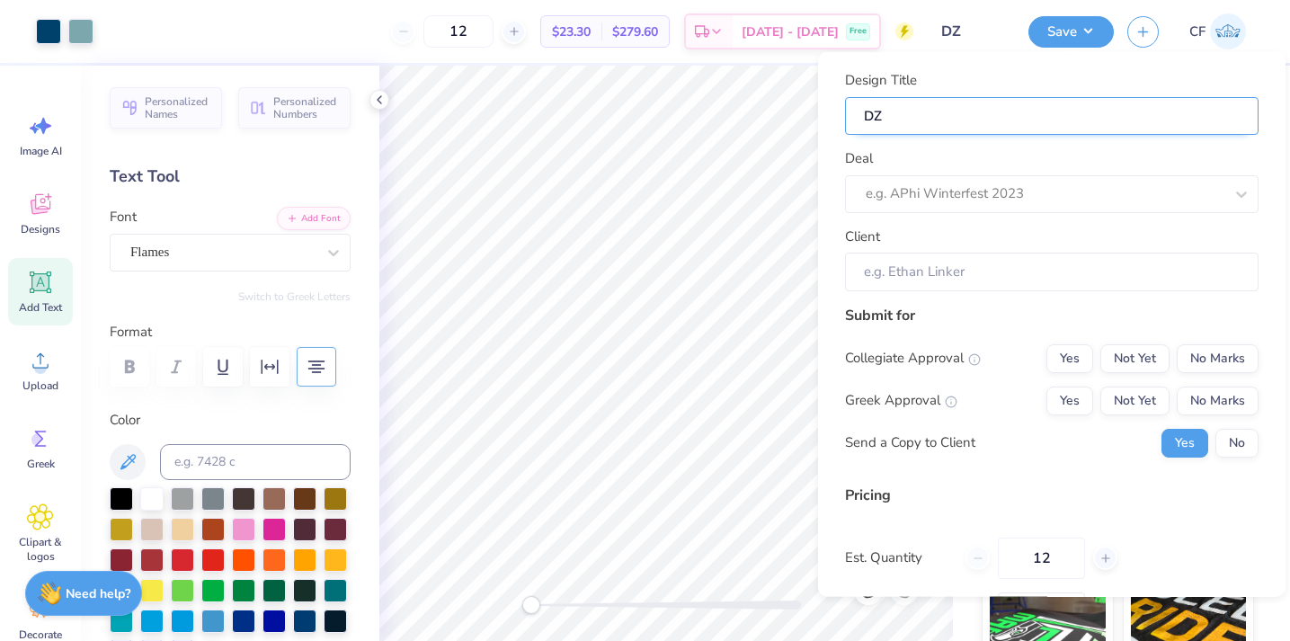
type input "DZ D"
type input "DZ DE"
type input "DZ DEL"
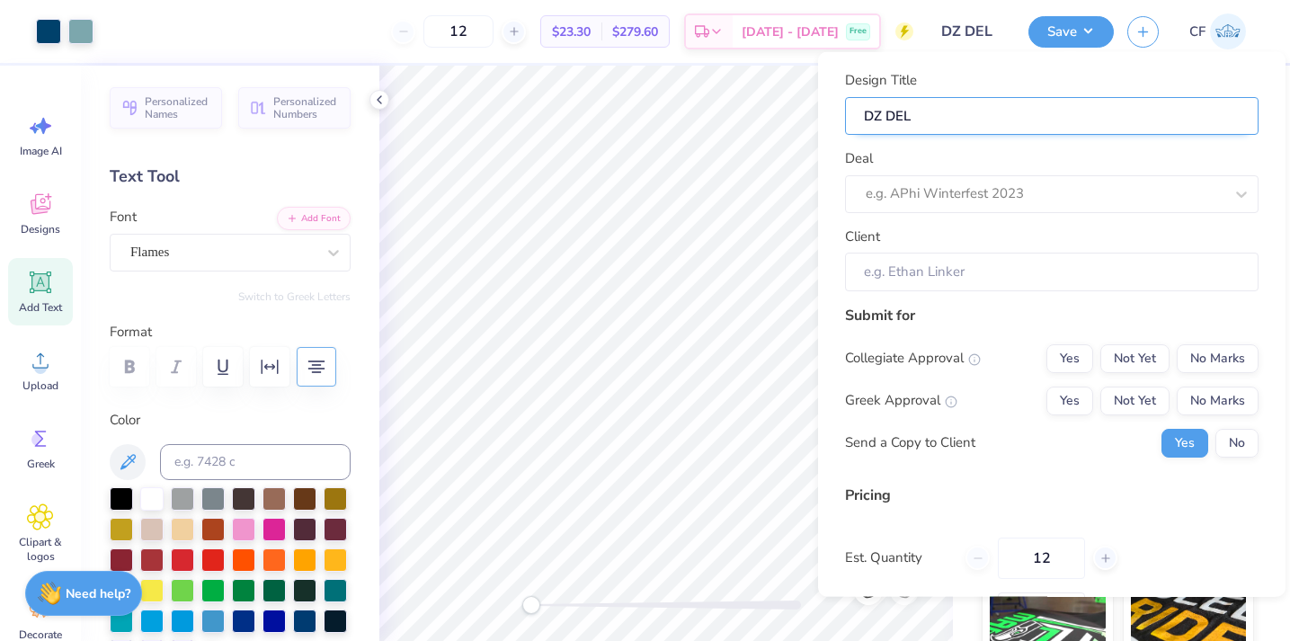
type input "DZ DELT"
type input "DZ DELT H"
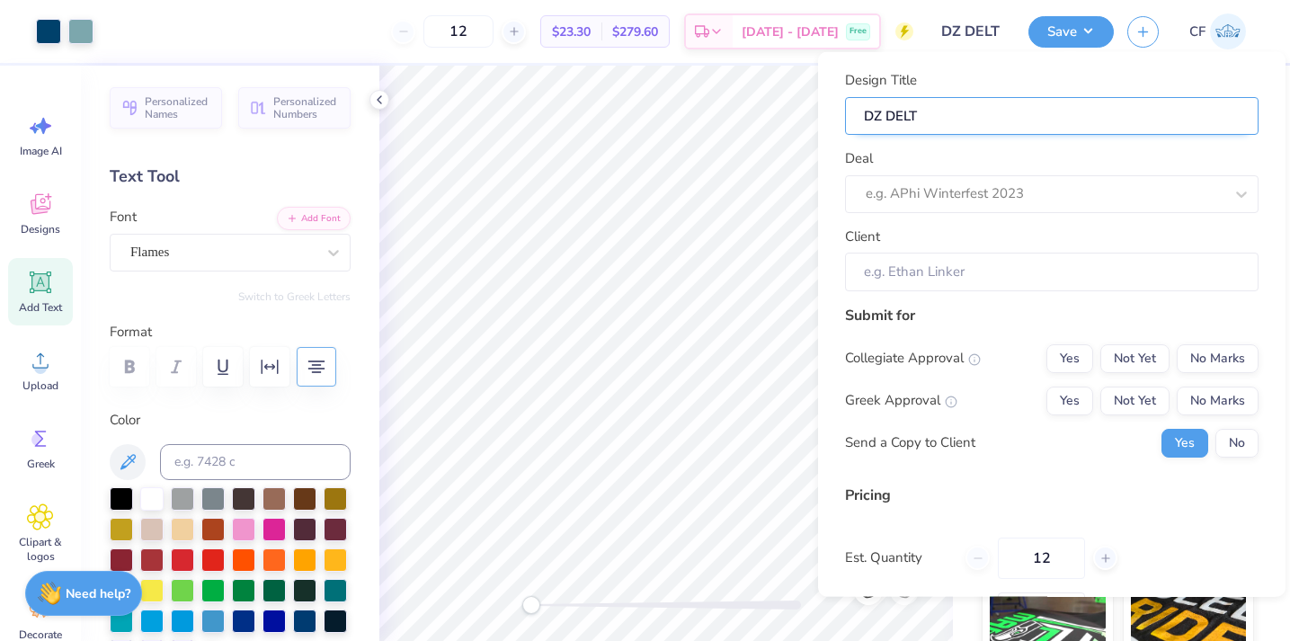
type input "DZ DELT H"
type input "DZ DELT HC"
type input "DZ DELT HCO"
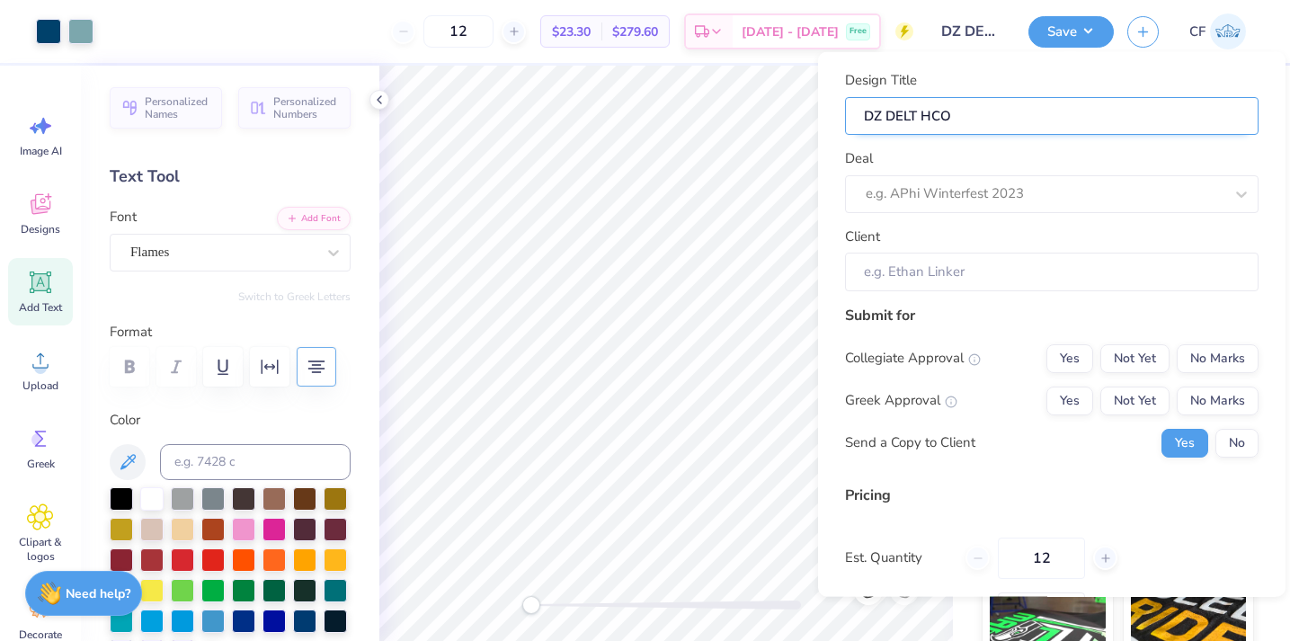
type input "DZ DELT HC"
type input "DZ DELT H"
type input "DZ DELT HO"
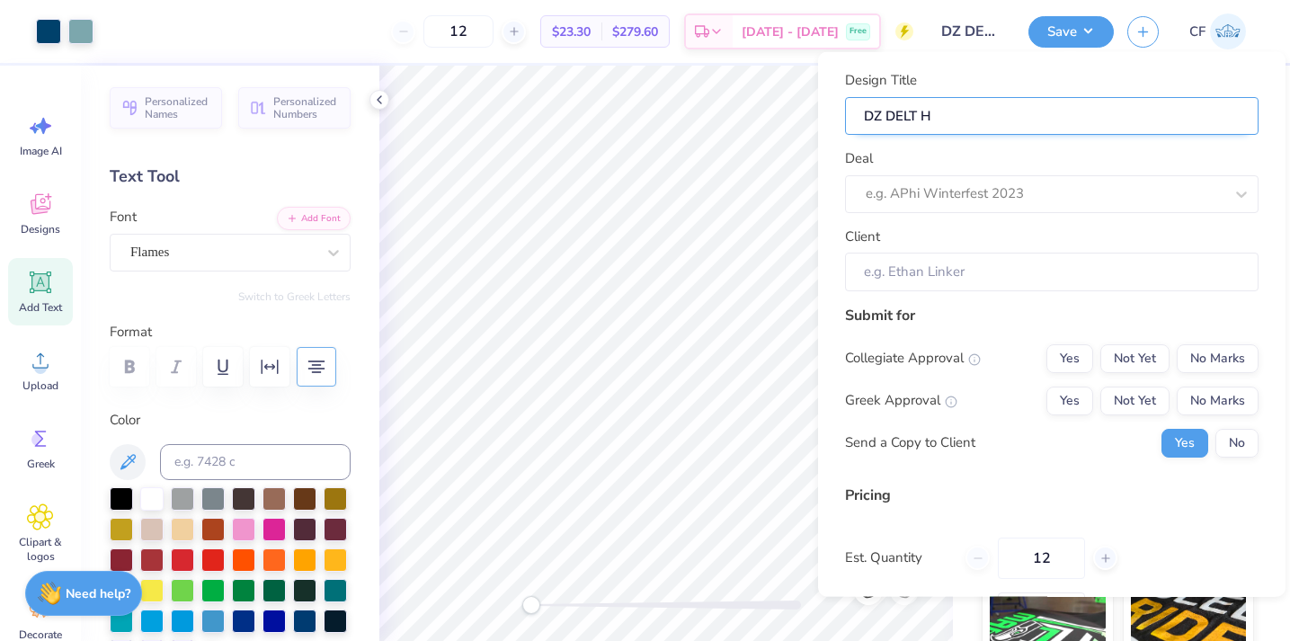
type input "DZ DELT HO"
type input "DZ DELT HOC"
type input "DZ DELT HOCO"
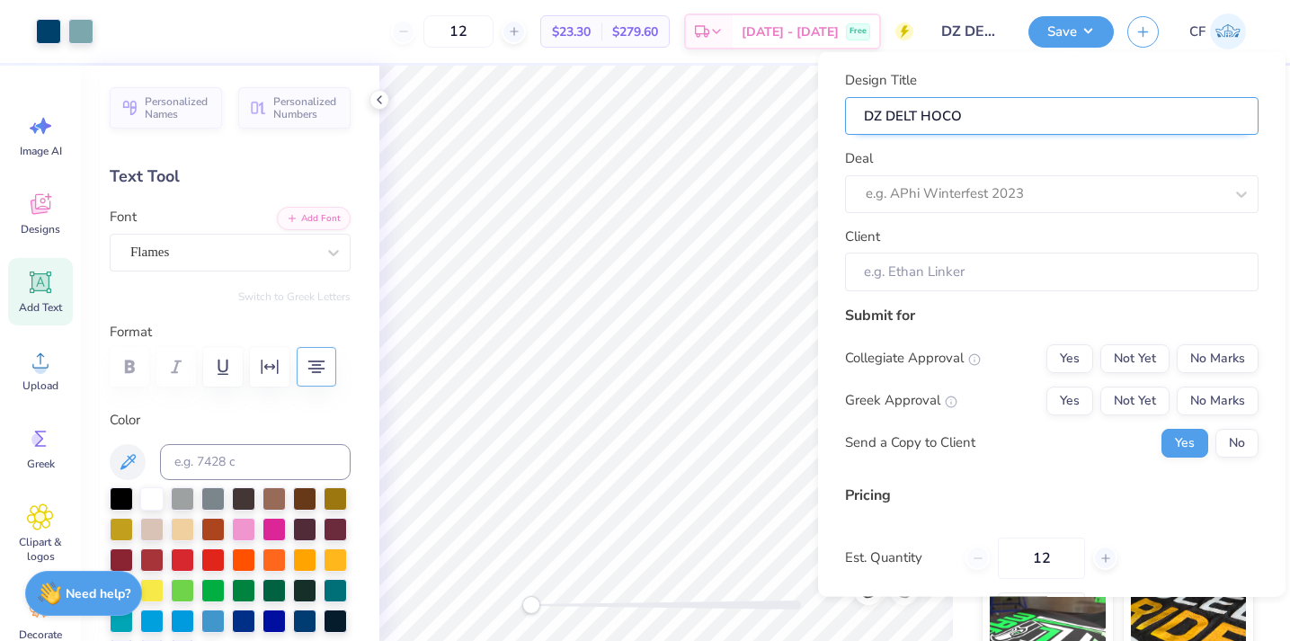
type input "DZ DELT HOCO"
type input "DZ DELT HOCO o"
type input "DZ DELT HOCO op"
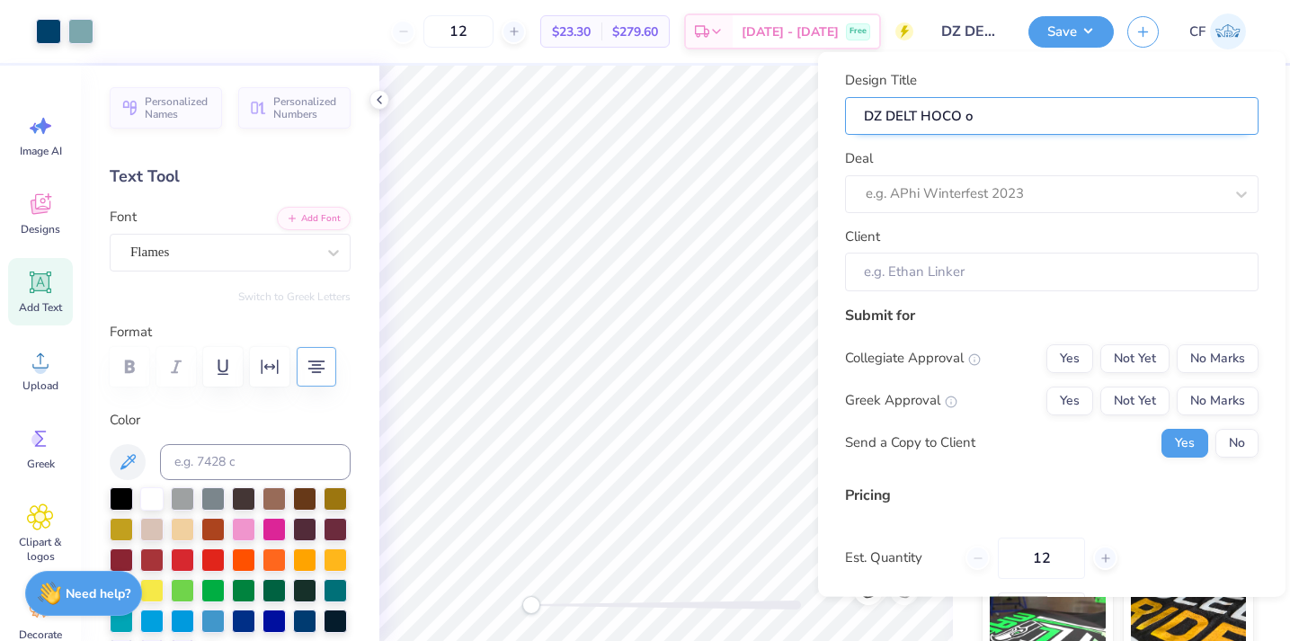
type input "DZ DELT HOCO op"
type input "DZ DELT HOCO opt"
type input "DZ DELT HOCO opti"
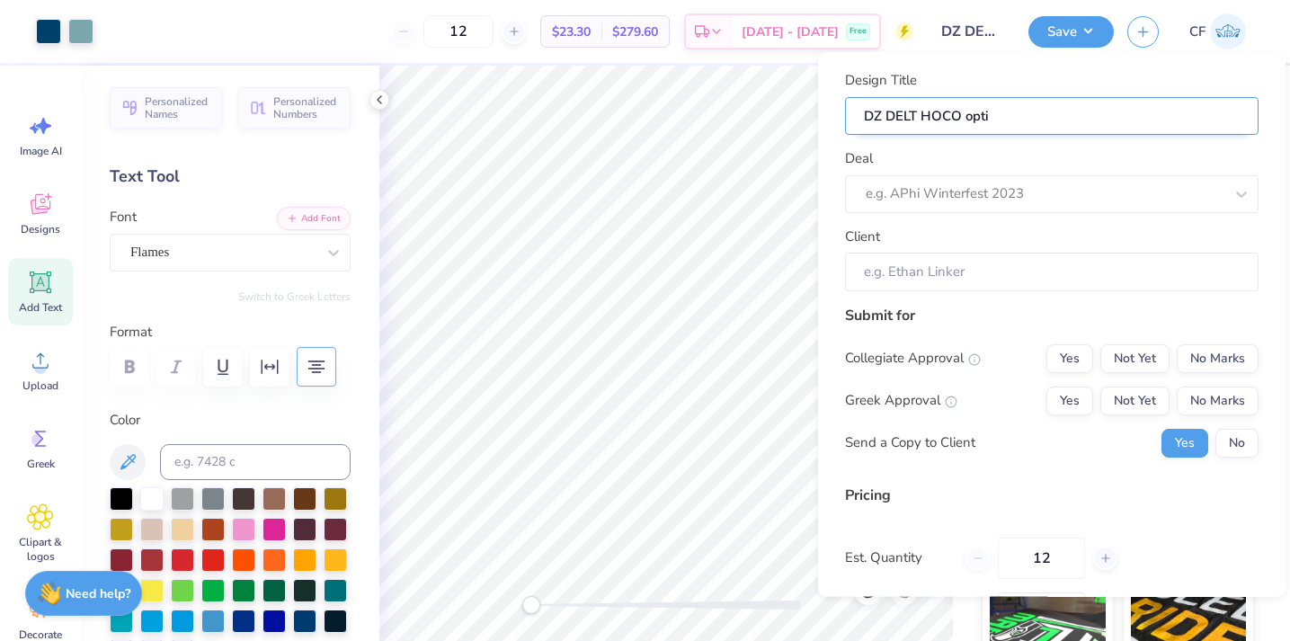
type input "DZ DELT HOCO optio"
type input "DZ DELT HOCO option"
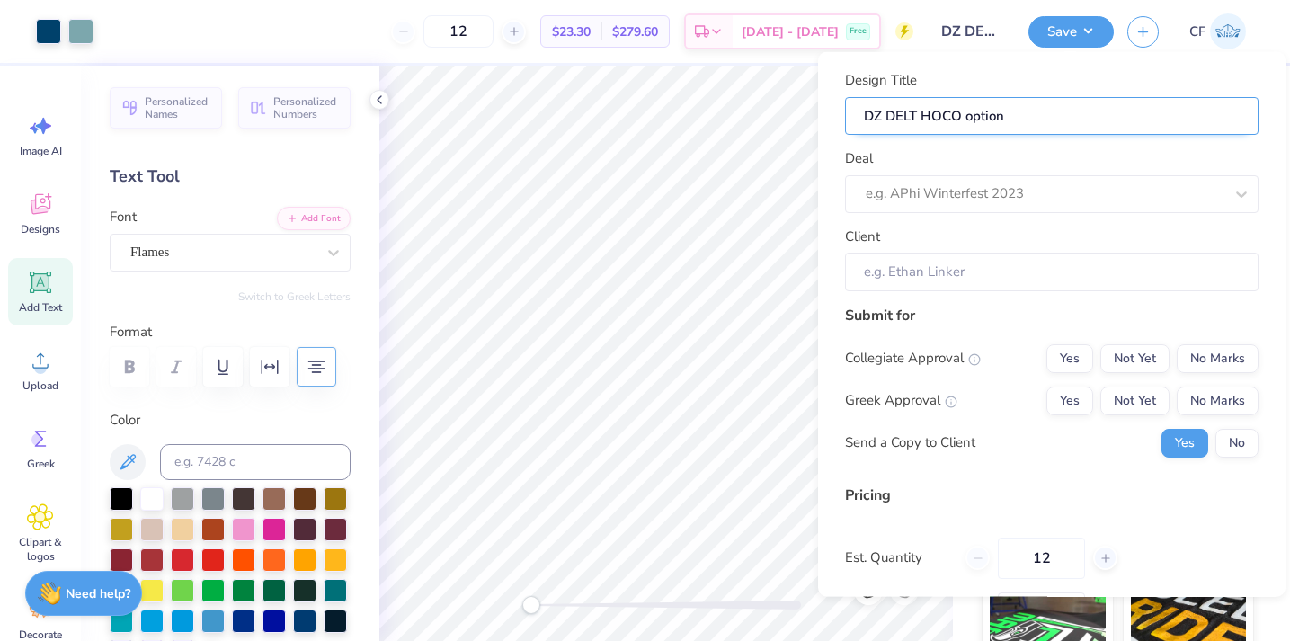
type input "DZ DELT HOCO option"
type input "DZ DELT HOCO option 2"
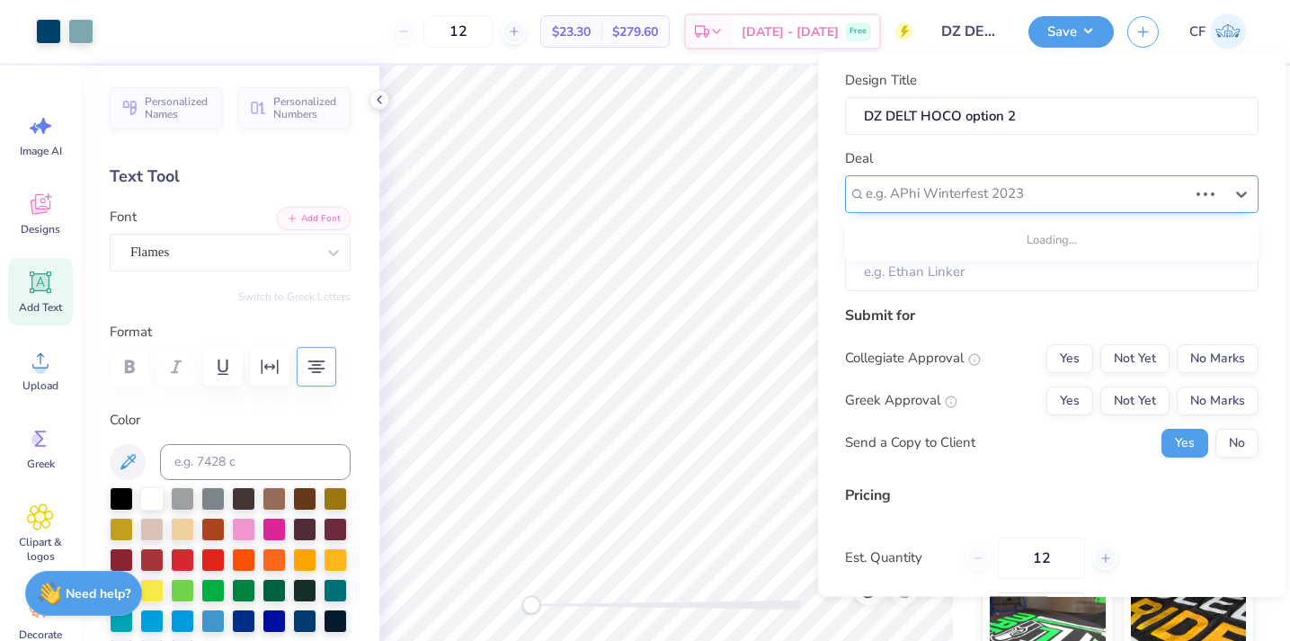
click at [971, 190] on div "e.g. APhi Winterfest 2023" at bounding box center [1027, 193] width 322 height 21
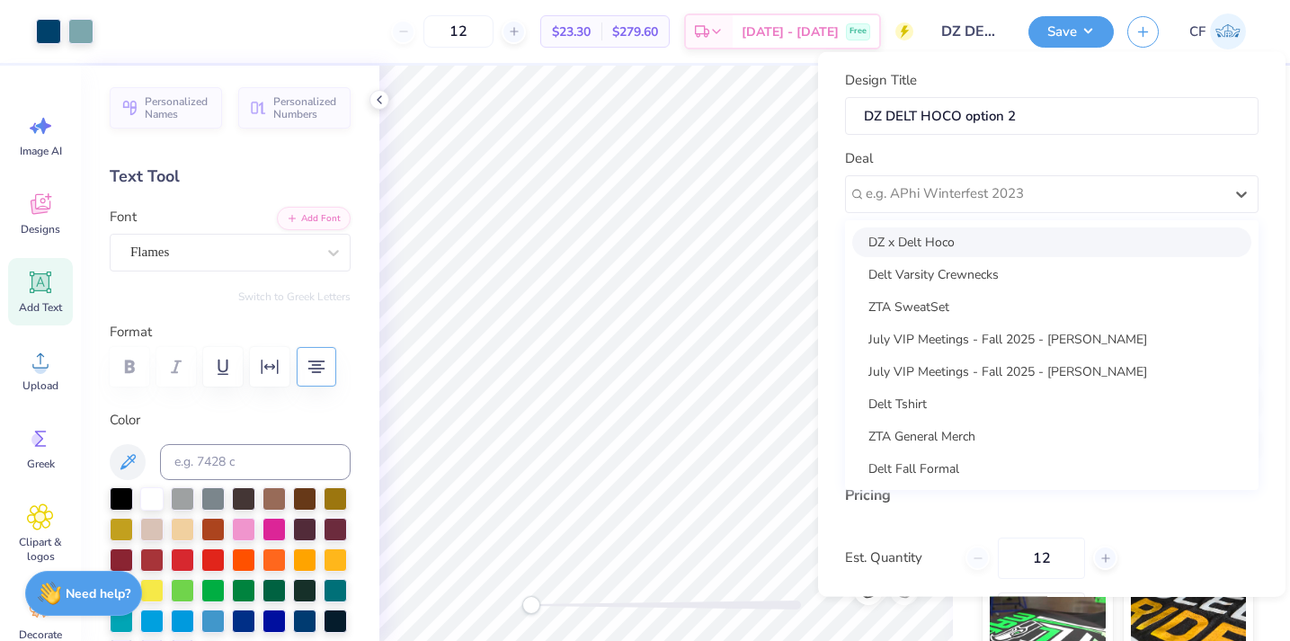
click at [978, 247] on div "DZ x Delt Hoco" at bounding box center [1051, 242] width 399 height 30
type input "[PERSON_NAME]"
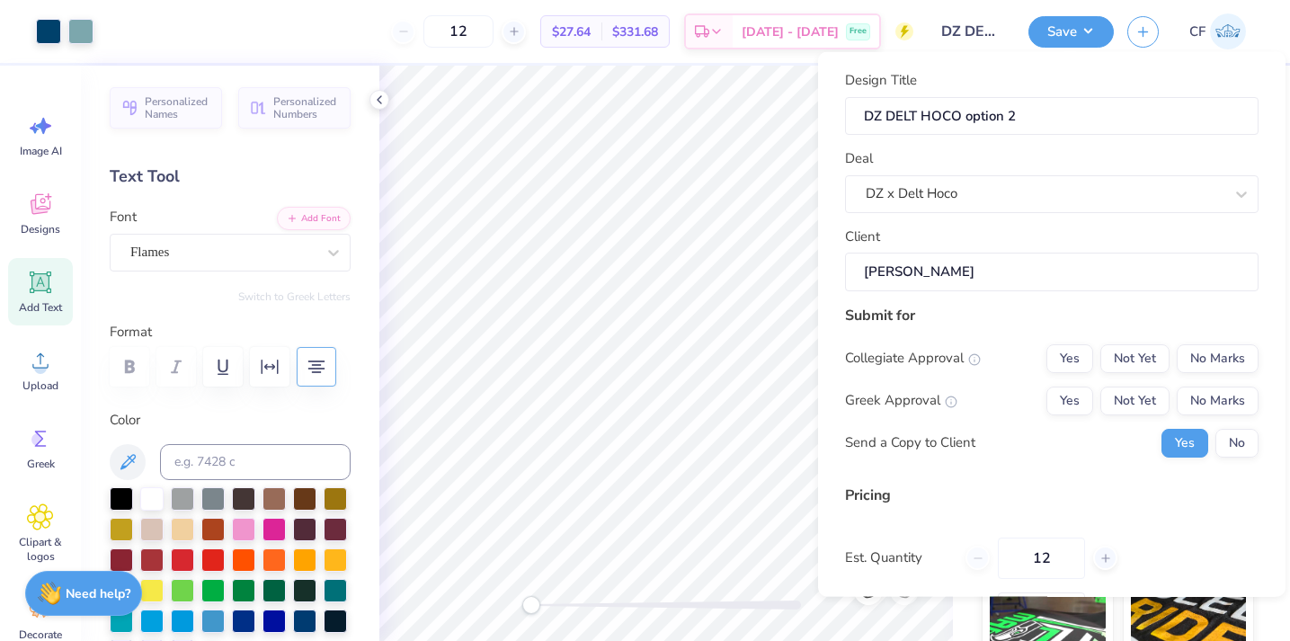
click at [976, 275] on input "[PERSON_NAME]" at bounding box center [1051, 272] width 413 height 39
click at [1071, 394] on button "Yes" at bounding box center [1069, 400] width 47 height 29
click at [1232, 353] on button "No Marks" at bounding box center [1218, 357] width 82 height 29
type input "$27.64"
click at [1223, 440] on button "No" at bounding box center [1236, 442] width 43 height 29
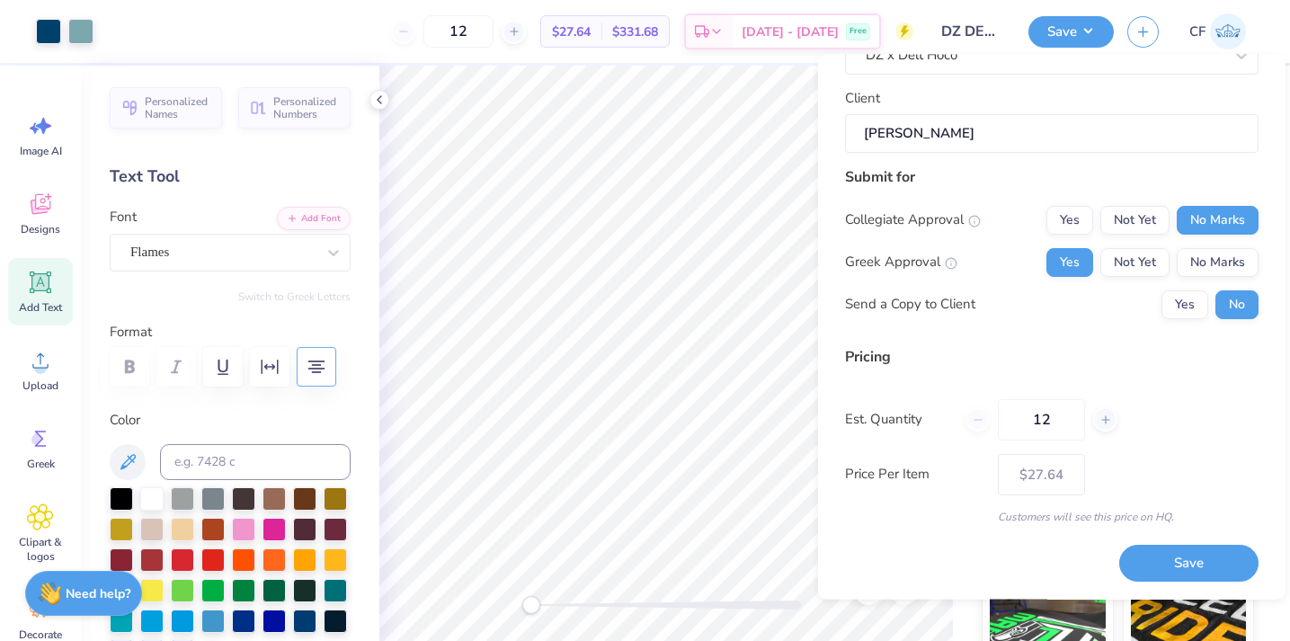
scroll to position [139, 0]
drag, startPoint x: 1068, startPoint y: 426, endPoint x: 895, endPoint y: 396, distance: 175.1
click at [895, 396] on div "Pricing Est. Quantity 12 Price Per Item $27.64 Customers will see this price on…" at bounding box center [1051, 436] width 413 height 179
type input "70"
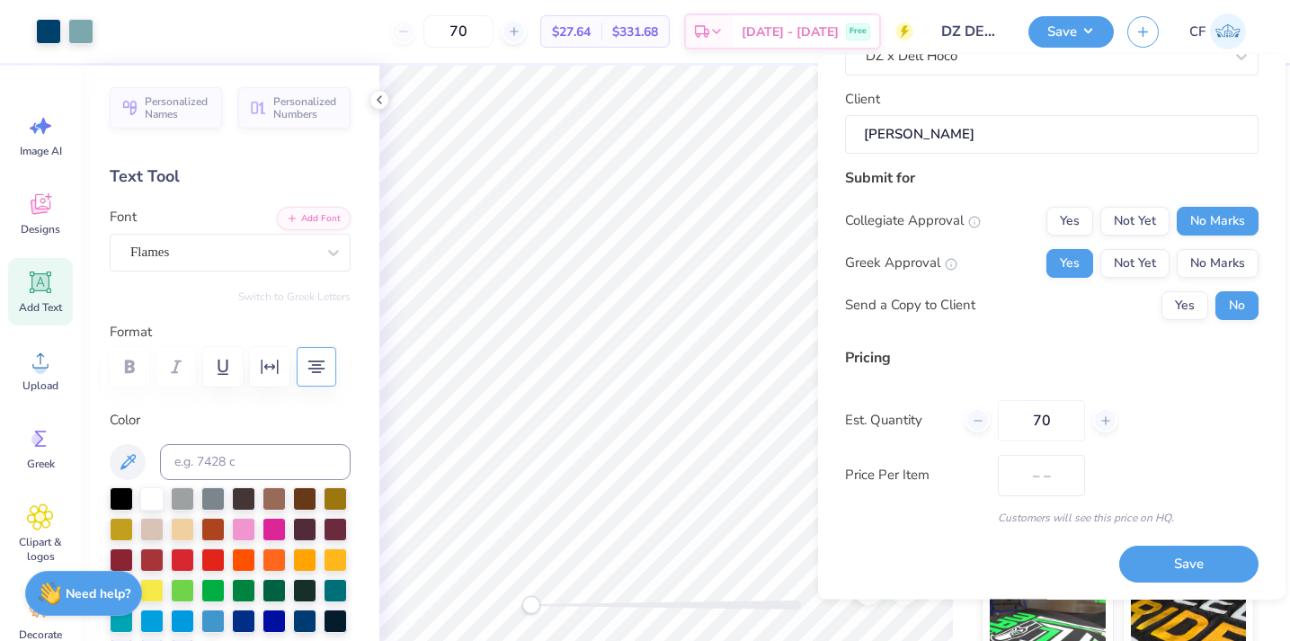
type input "$12.55"
type input "70"
click at [1165, 554] on button "Save" at bounding box center [1188, 565] width 139 height 37
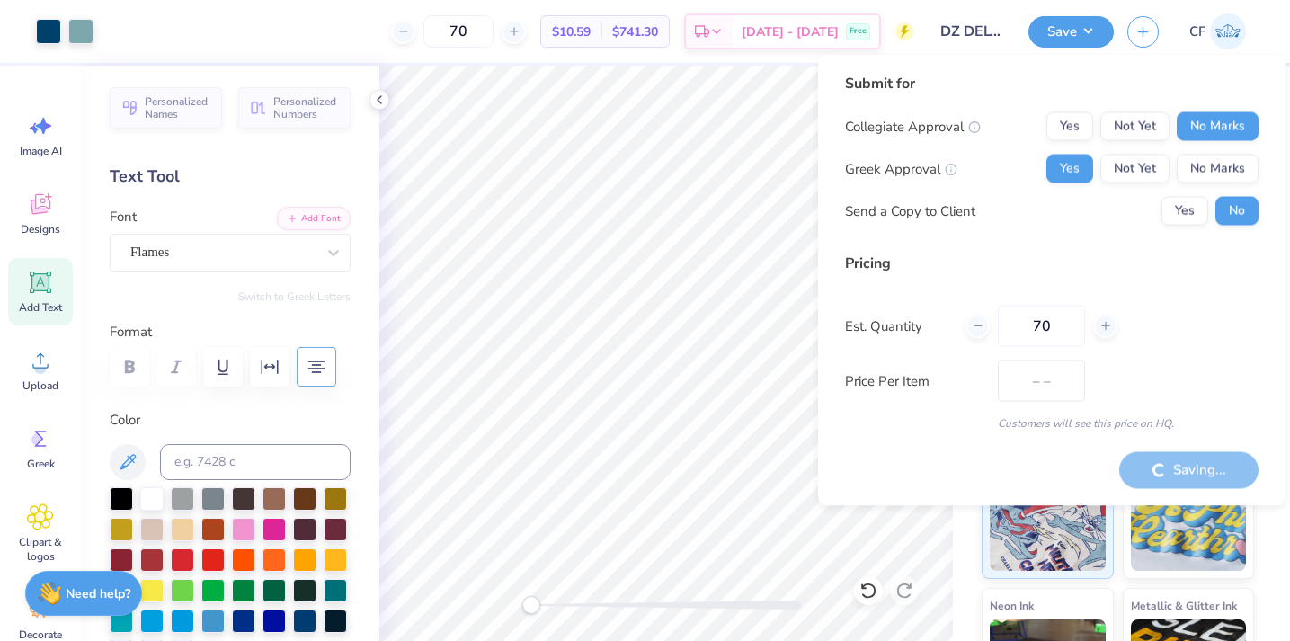
type input "$12.55"
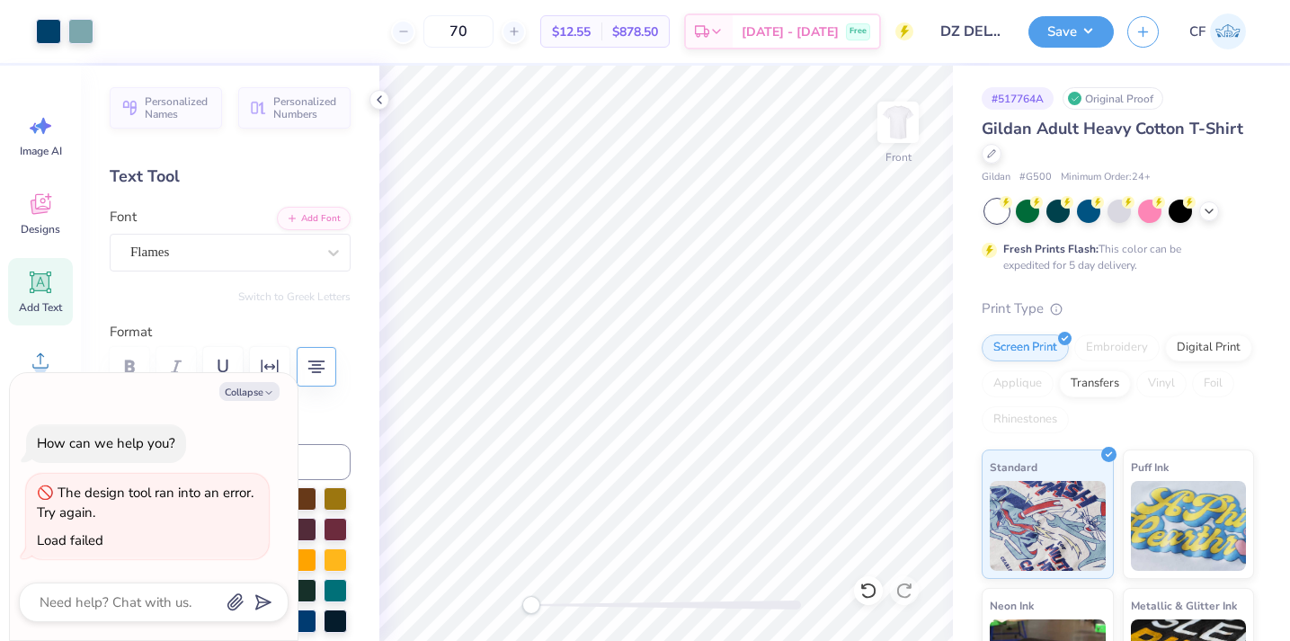
type textarea "x"
